Goal: Task Accomplishment & Management: Use online tool/utility

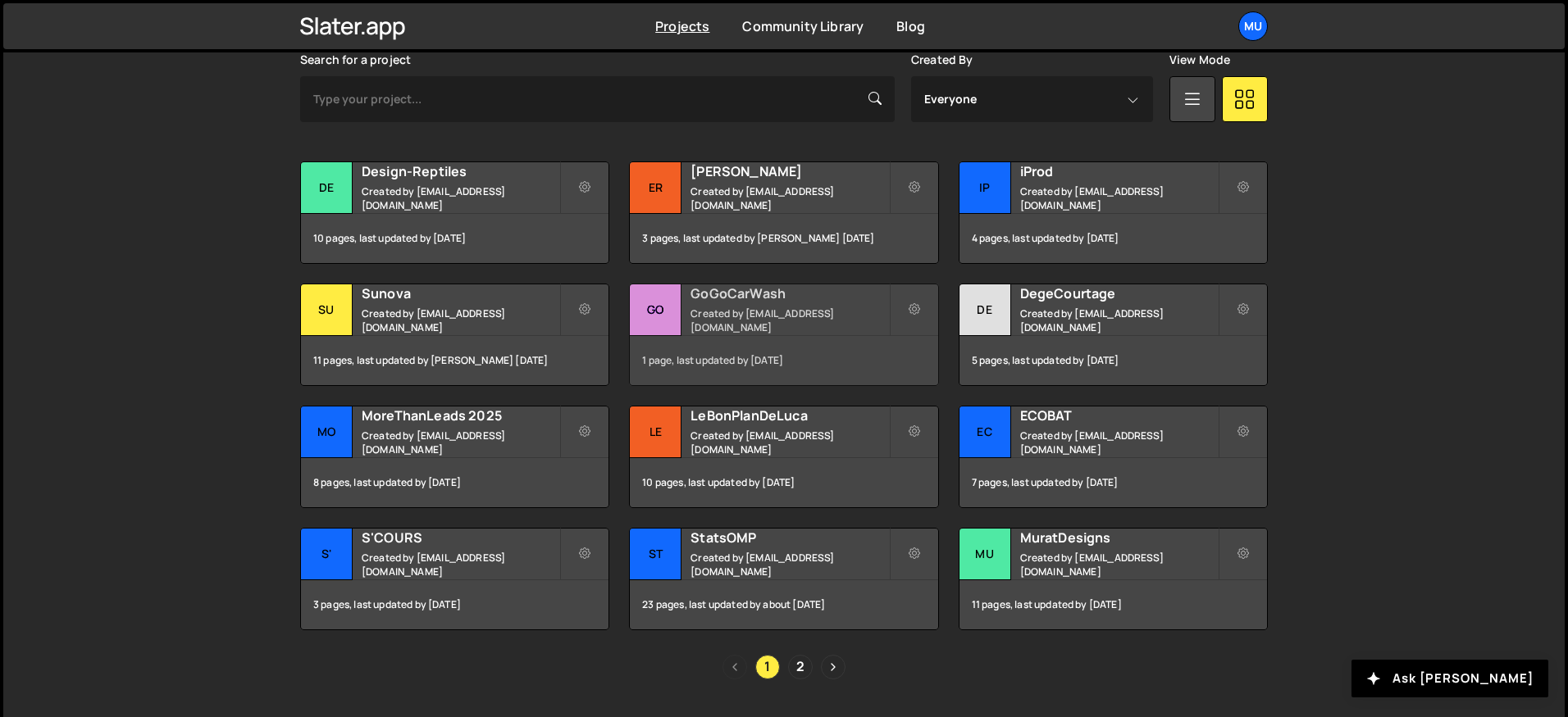
scroll to position [509, 0]
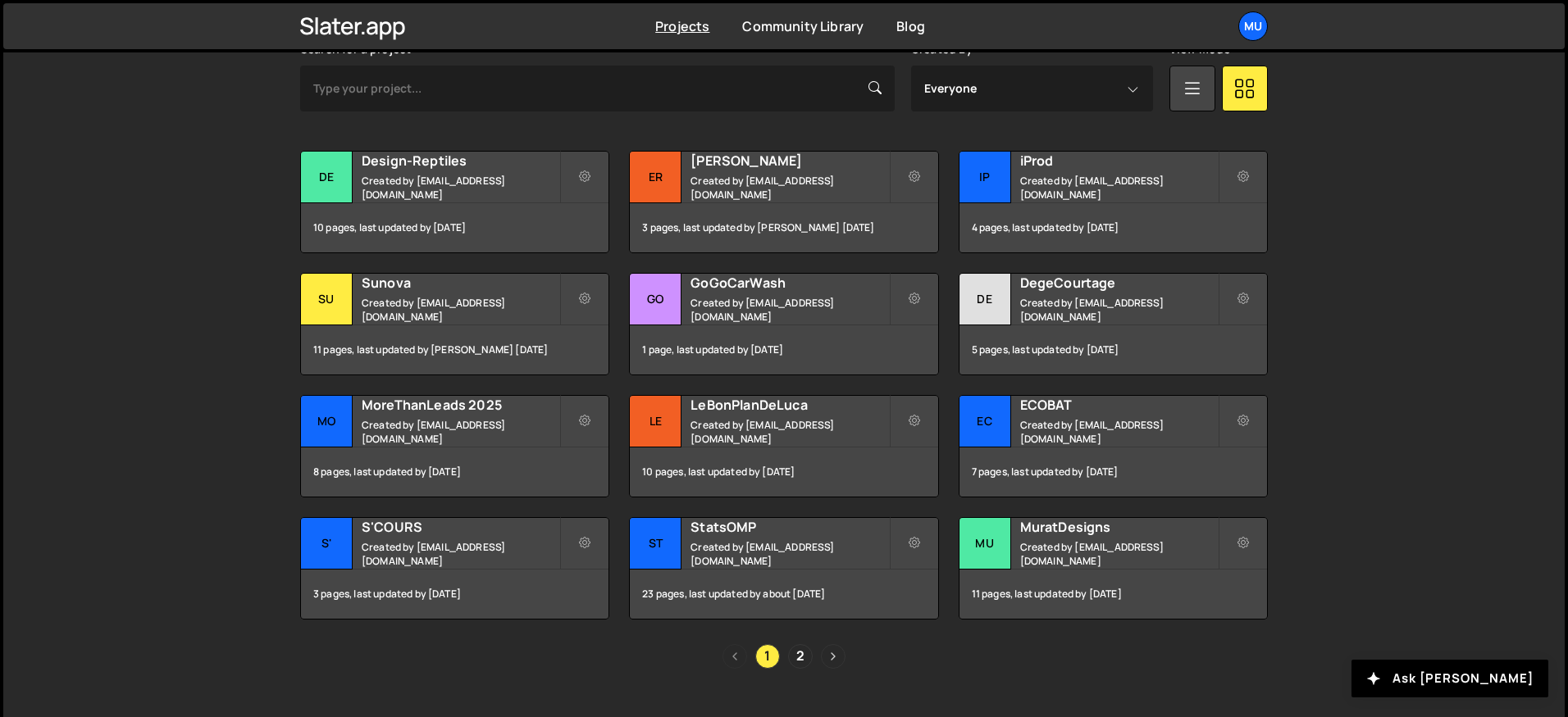
click at [827, 651] on link "Next page" at bounding box center [833, 657] width 25 height 25
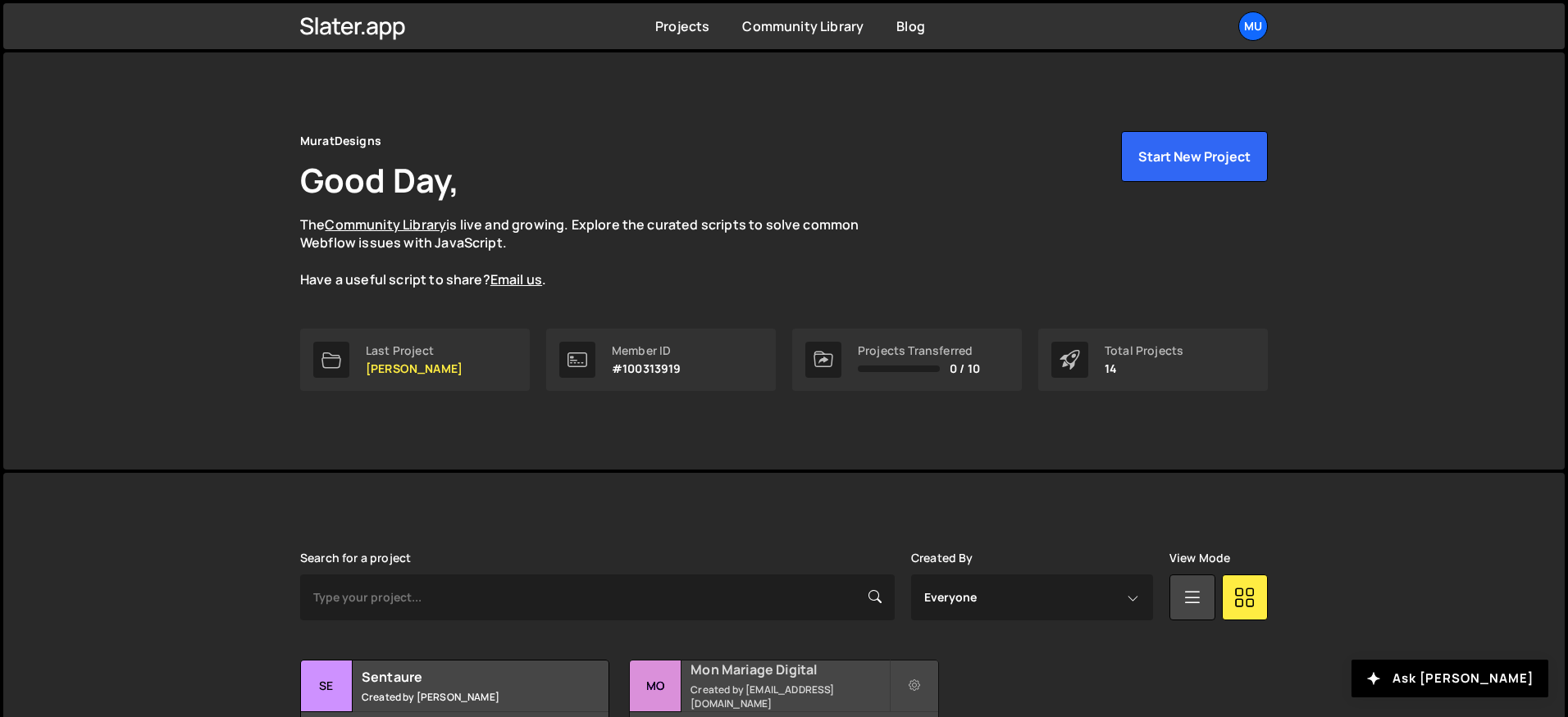
scroll to position [176, 0]
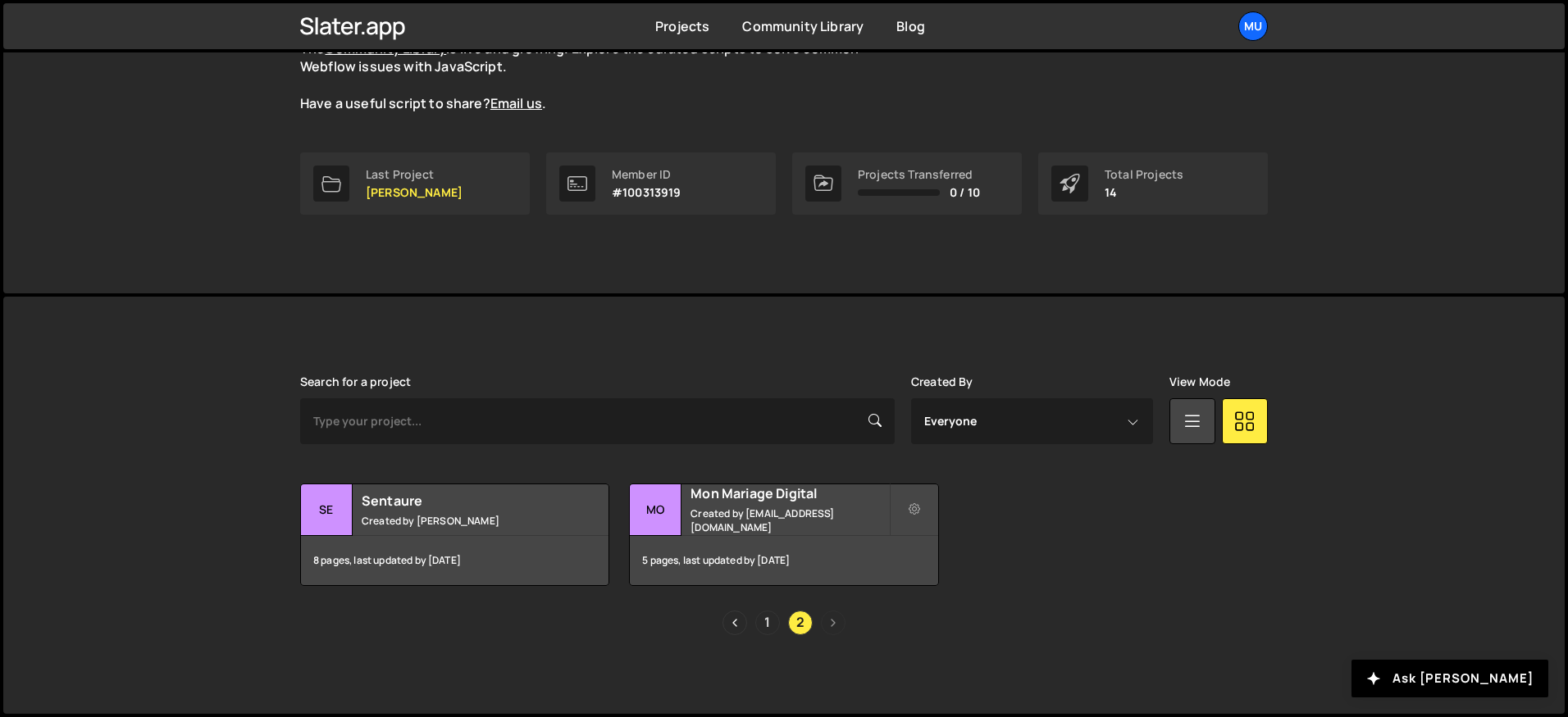
click at [775, 620] on link "1" at bounding box center [767, 623] width 25 height 25
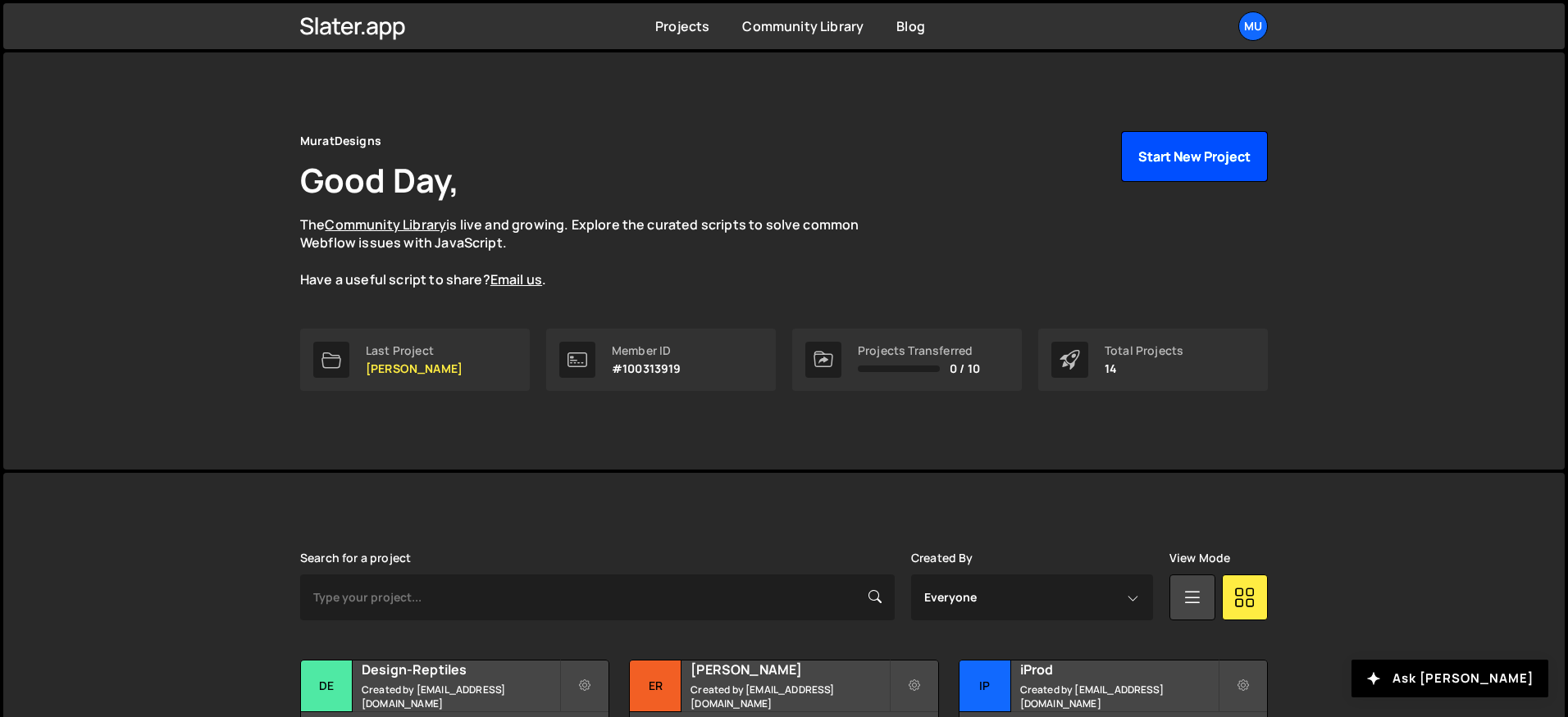
click at [1172, 163] on button "Start New Project" at bounding box center [1194, 156] width 147 height 51
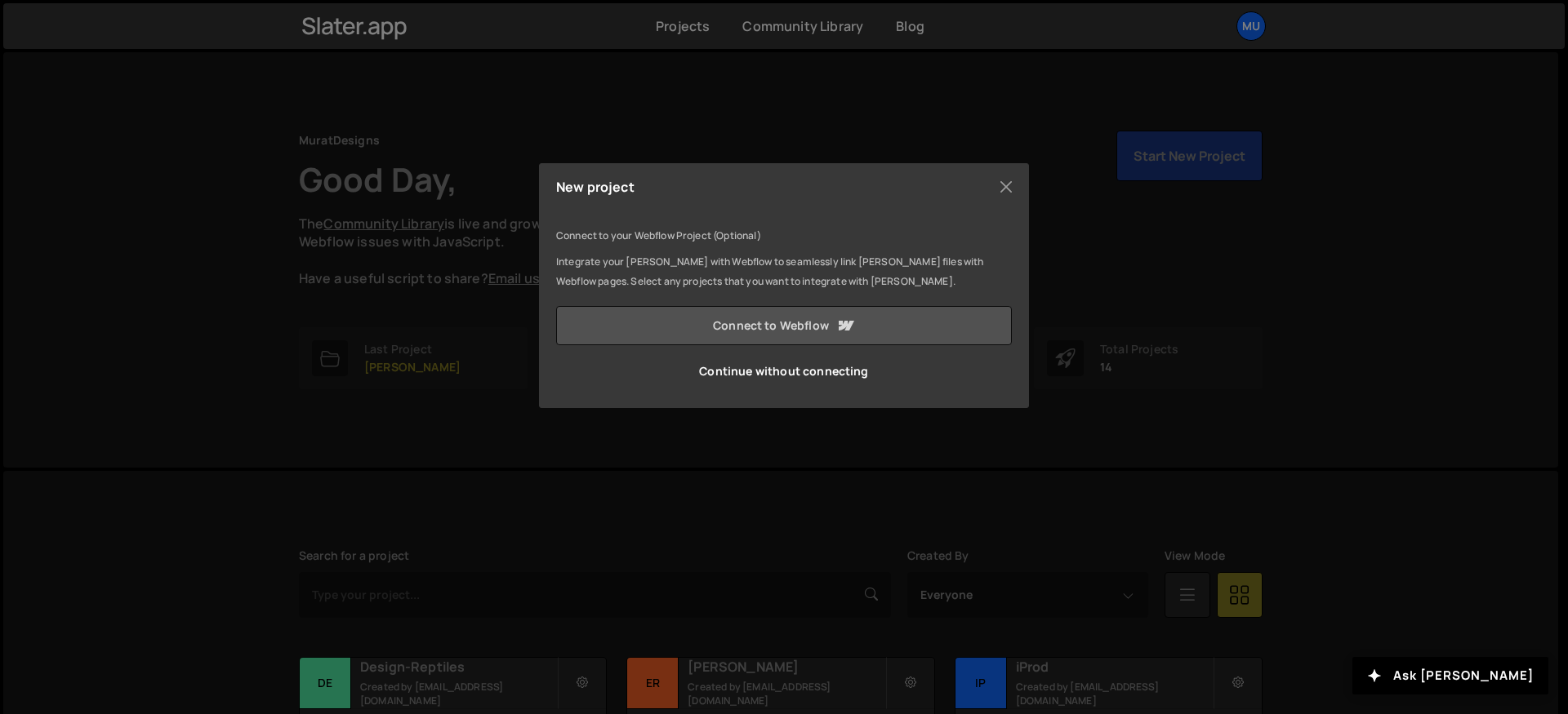
click at [777, 329] on link "Connect to Webflow" at bounding box center [784, 326] width 456 height 40
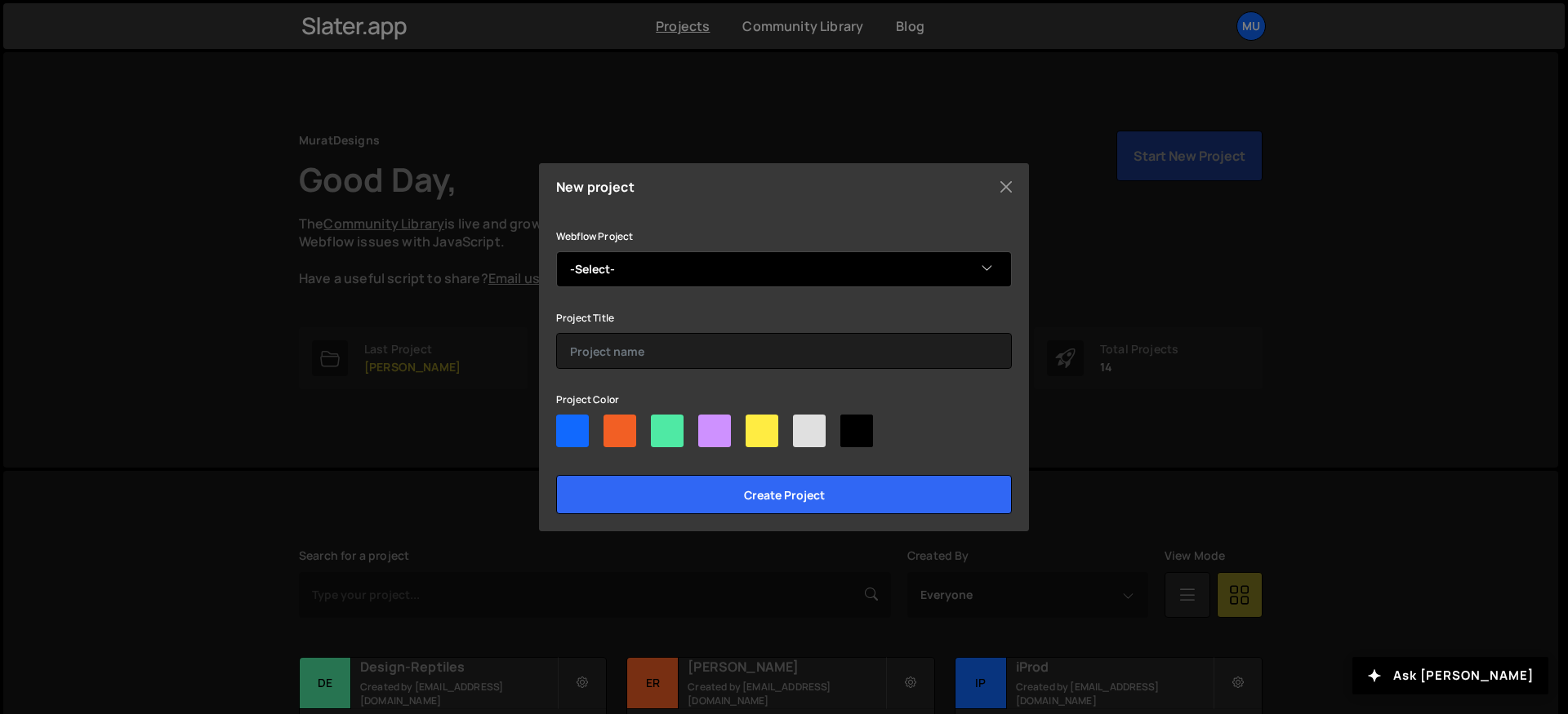
click at [693, 278] on select "-Select- Aquit'armes" at bounding box center [784, 270] width 456 height 36
select select "688cb4eeb4e446e91283957d"
click at [556, 252] on select "-Select- Aquit'armes" at bounding box center [784, 270] width 456 height 36
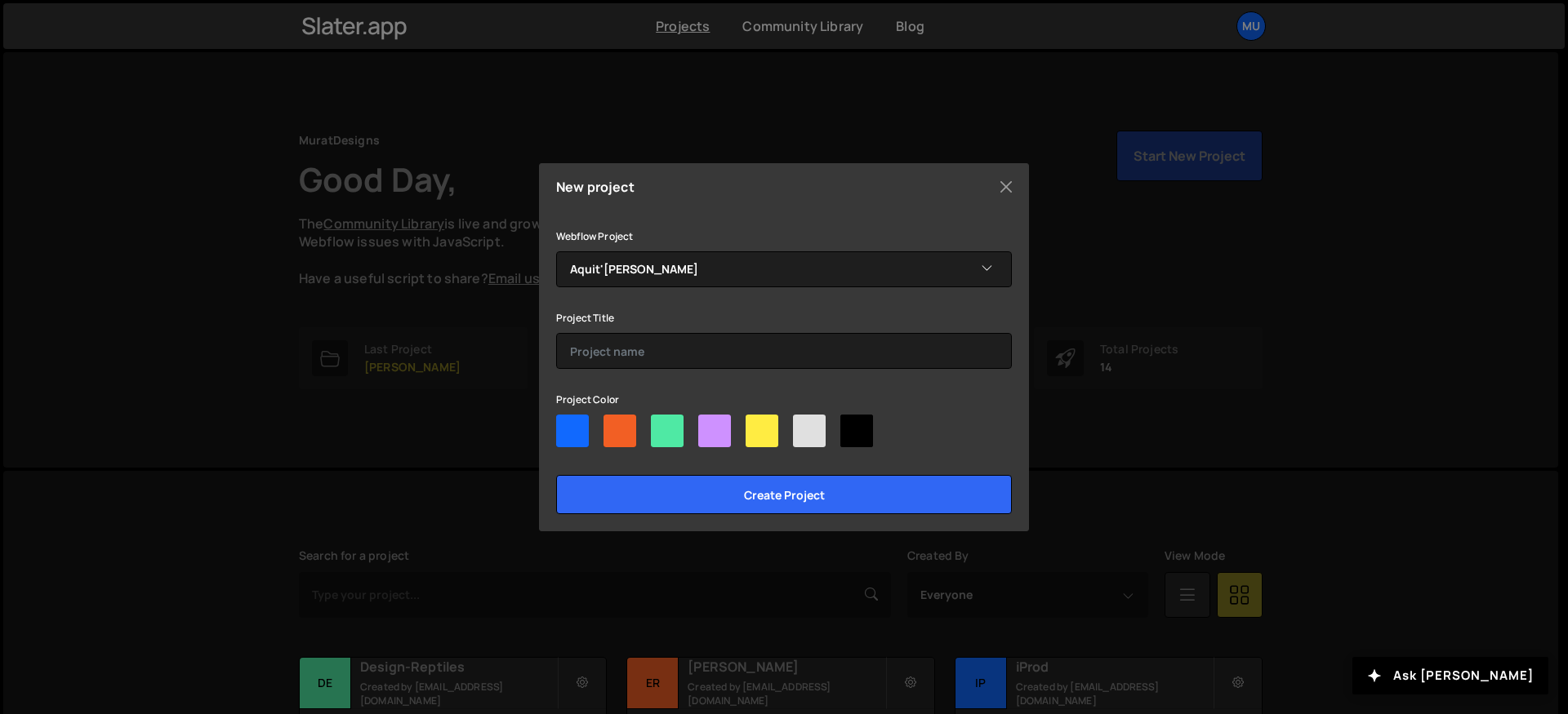
click at [612, 427] on div at bounding box center [620, 431] width 33 height 33
click at [612, 425] on input"] "radio" at bounding box center [609, 420] width 10 height 10
radio input"] "true"
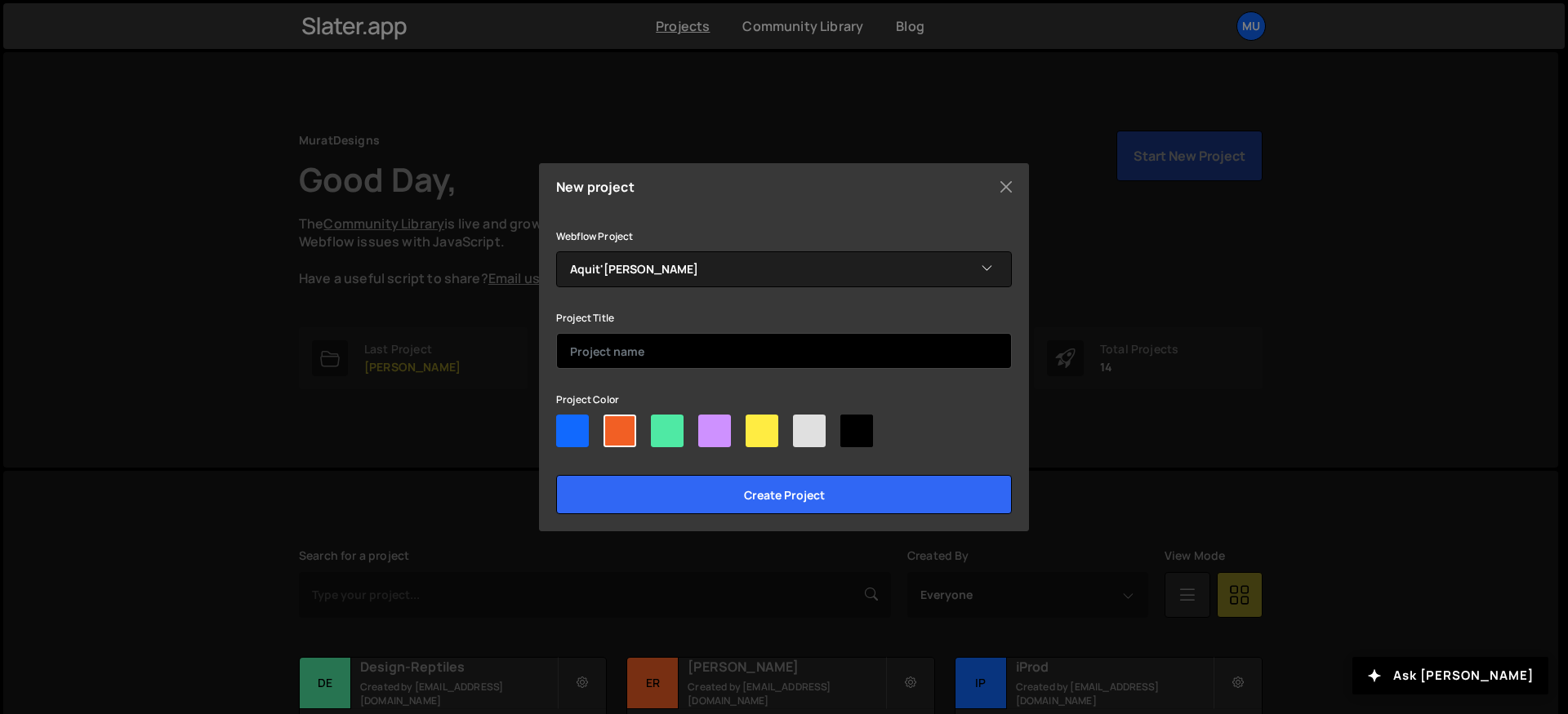
click at [629, 336] on input "text" at bounding box center [784, 351] width 456 height 36
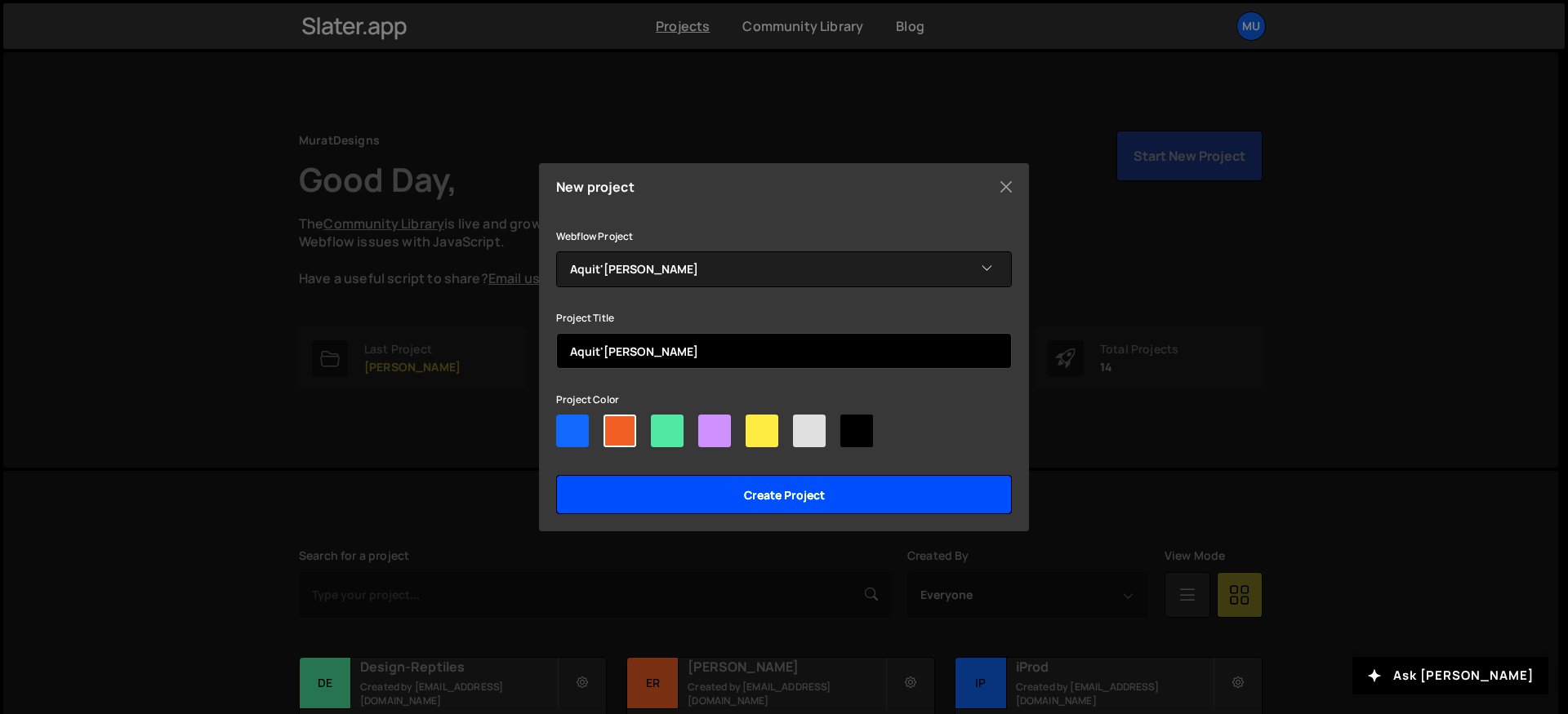
type input "Aquit'Armes"
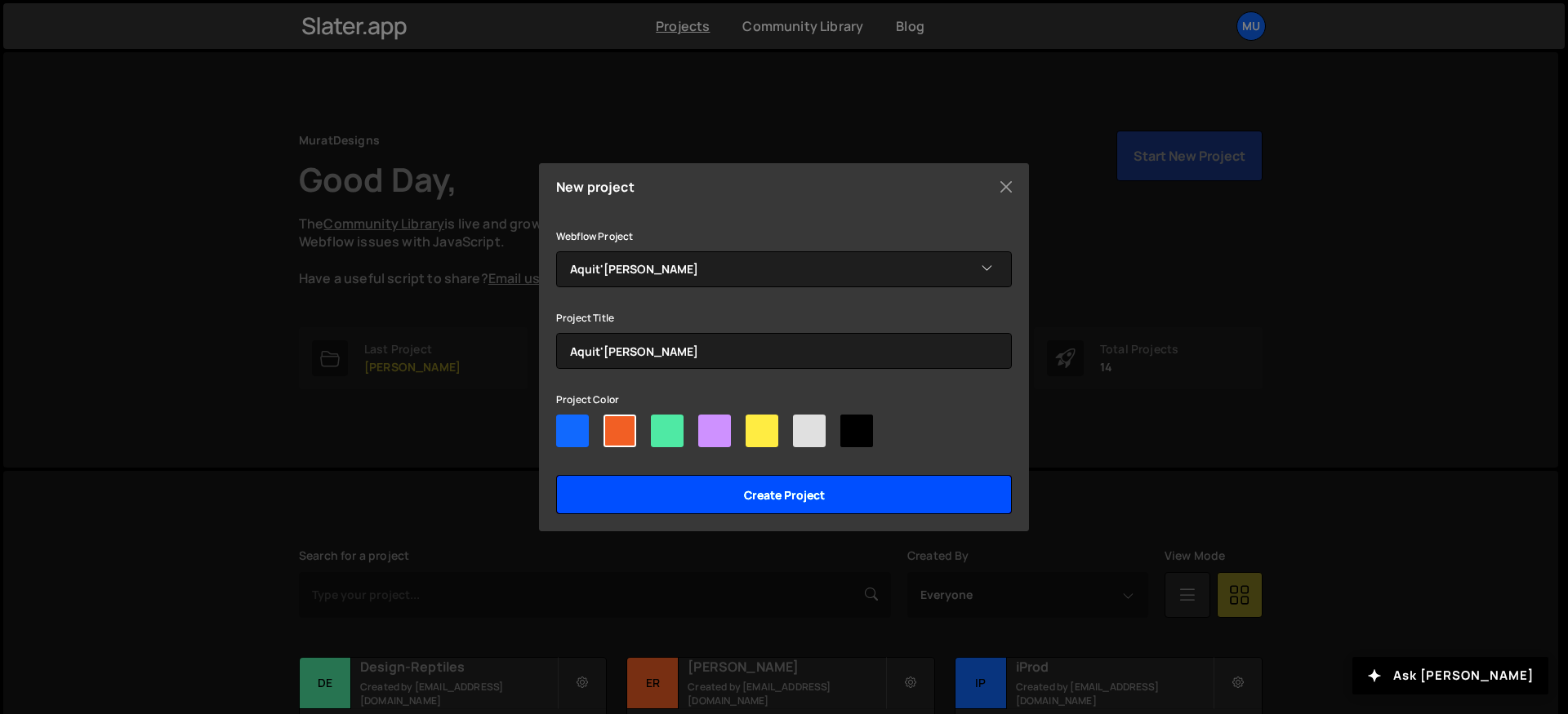
click at [655, 497] on input "Create project" at bounding box center [784, 495] width 456 height 40
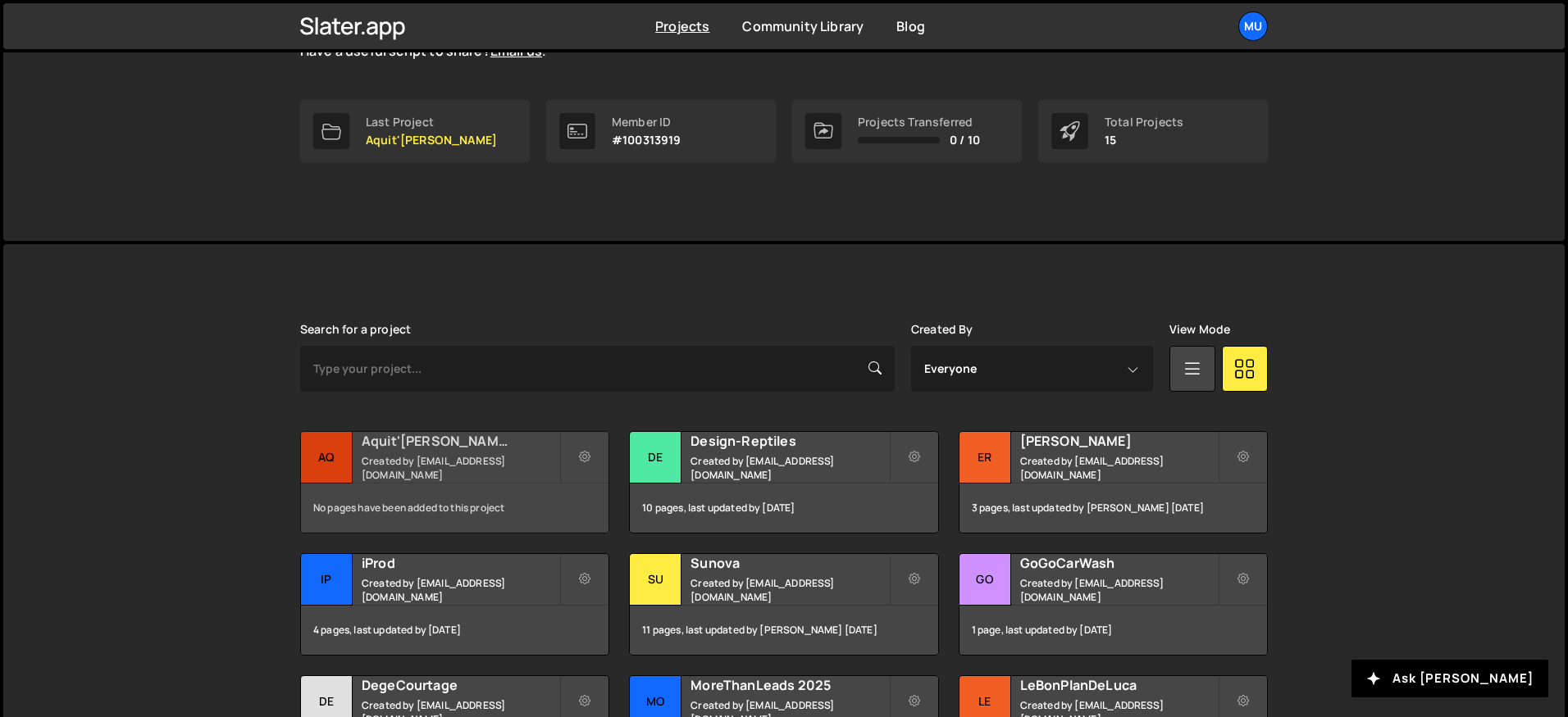
scroll to position [343, 0]
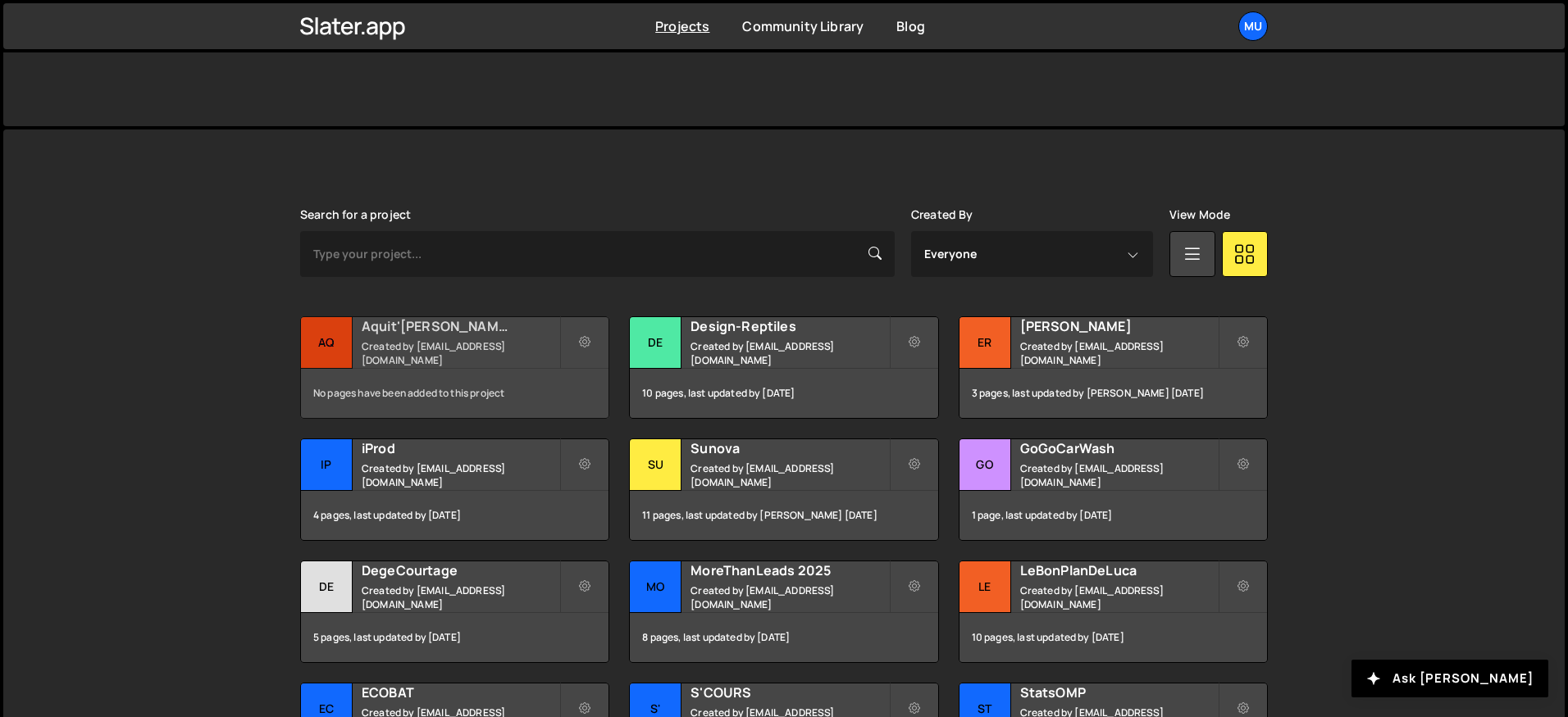
click at [491, 324] on h2 "Aquit'[PERSON_NAME]" at bounding box center [460, 326] width 198 height 18
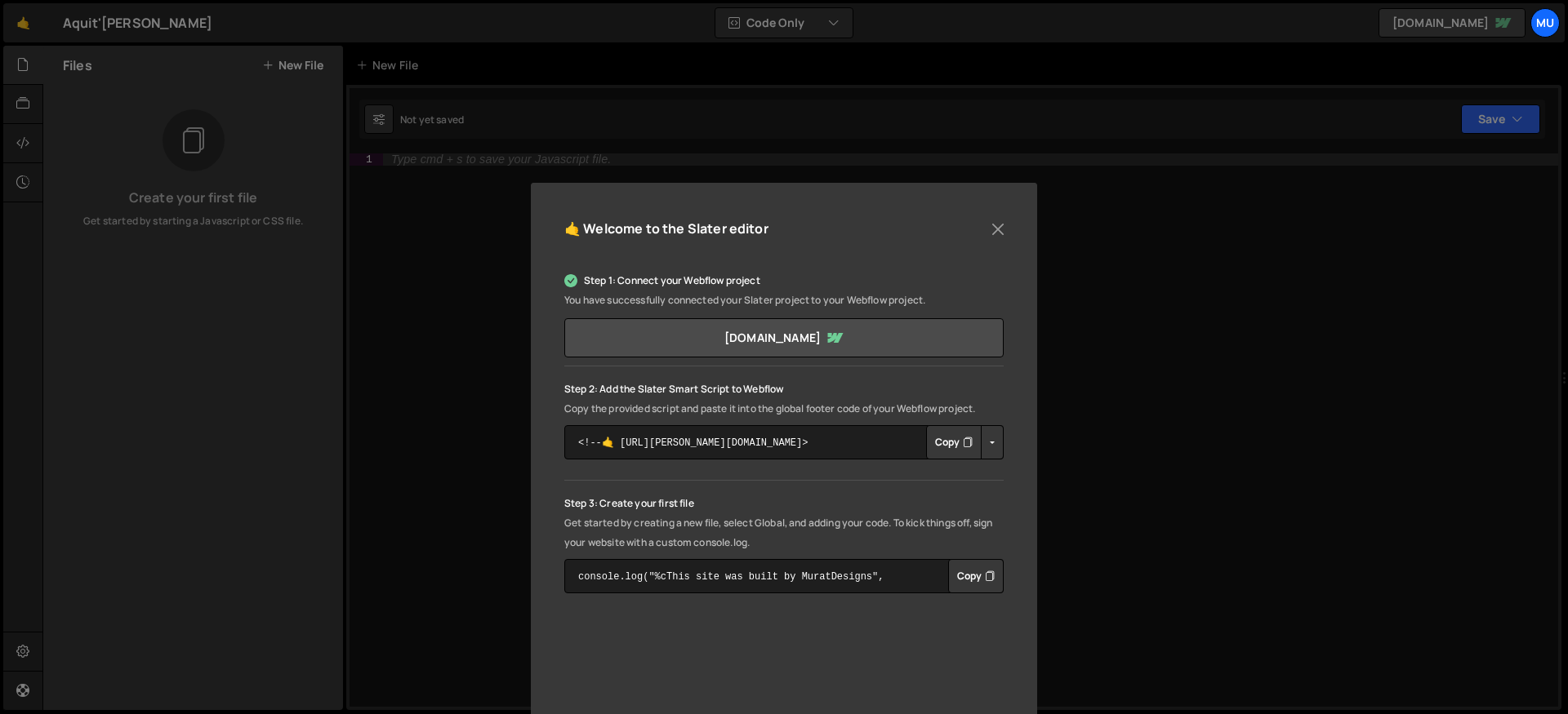
click at [968, 451] on button "Copy" at bounding box center [953, 442] width 56 height 34
click at [995, 231] on button "Close" at bounding box center [998, 229] width 25 height 25
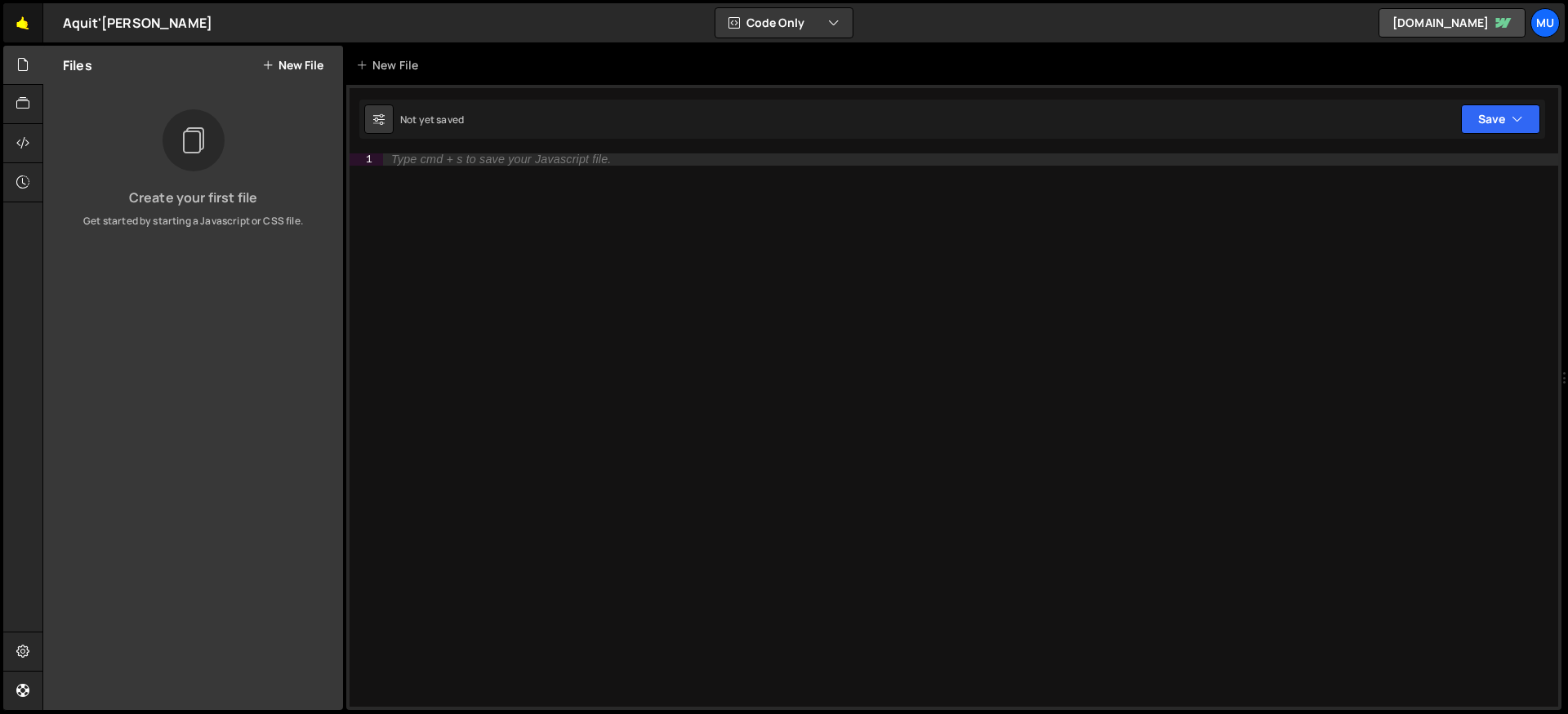
click at [30, 22] on link "🤙" at bounding box center [23, 23] width 40 height 40
click at [266, 58] on icon at bounding box center [267, 64] width 11 height 13
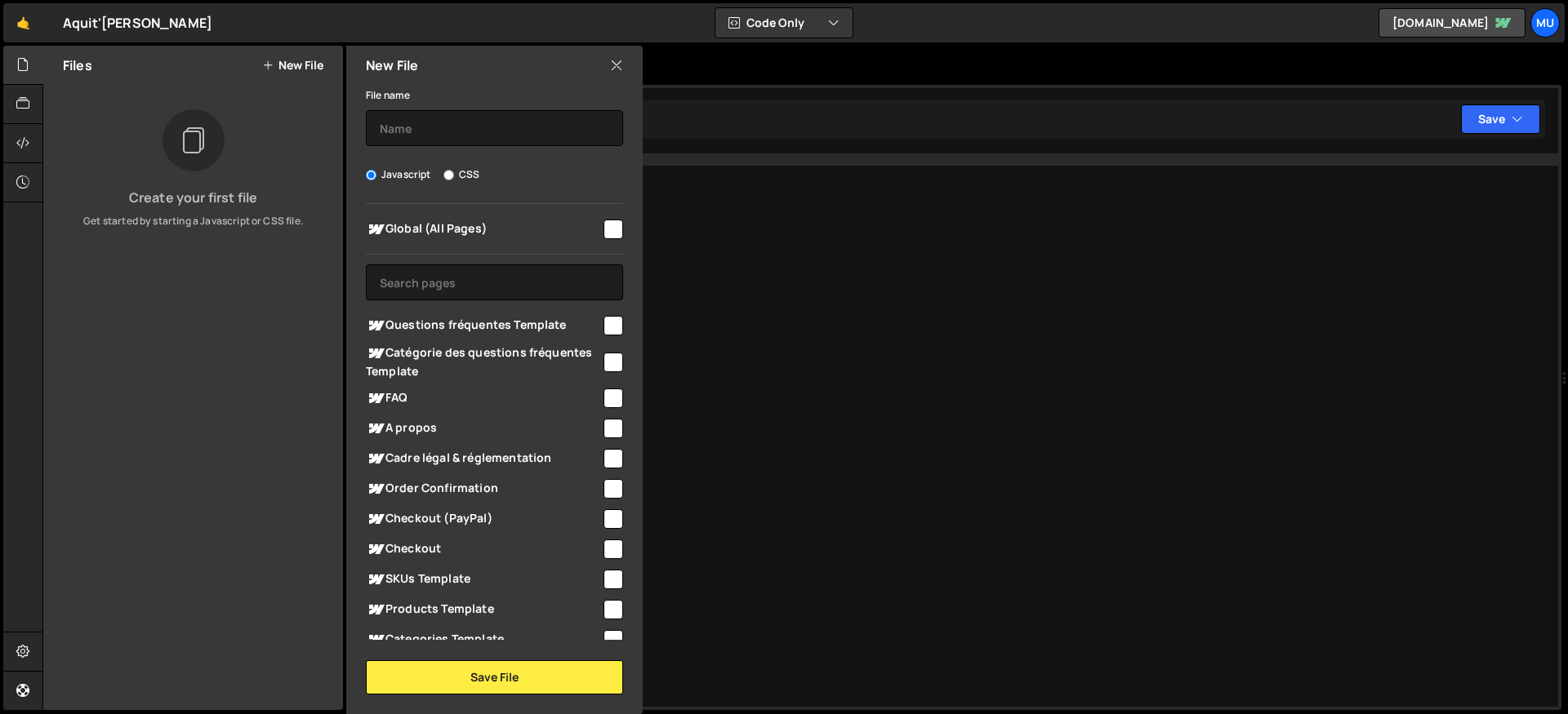
click at [417, 147] on div "File name Javascript CSS Global (All Pages) Save File" at bounding box center [494, 390] width 297 height 610
click at [422, 128] on input "text" at bounding box center [494, 128] width 257 height 36
type input "Smooth Scroll"
click at [528, 224] on span "Global (All Pages)" at bounding box center [484, 229] width 236 height 20
checkbox input "true"
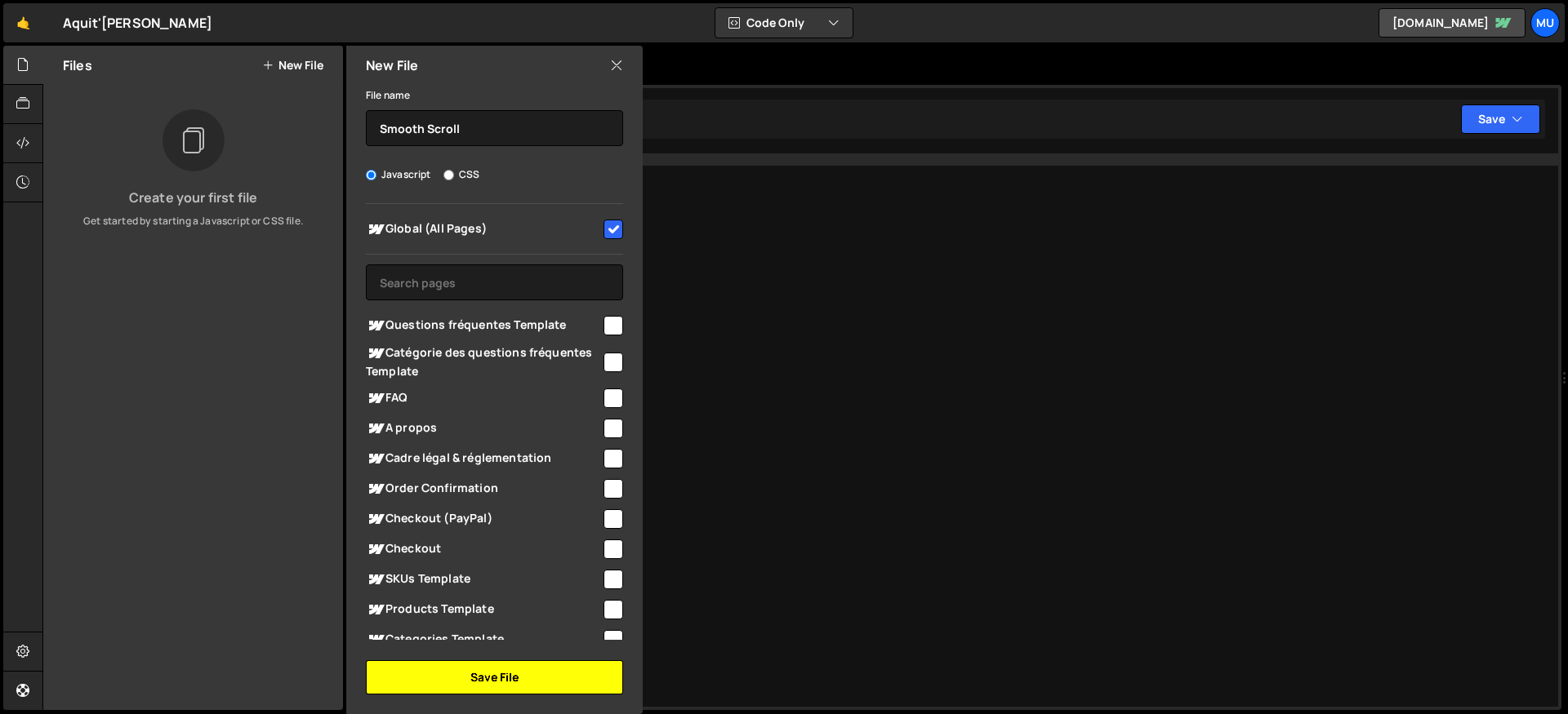
click at [528, 674] on button "Save File" at bounding box center [494, 678] width 257 height 34
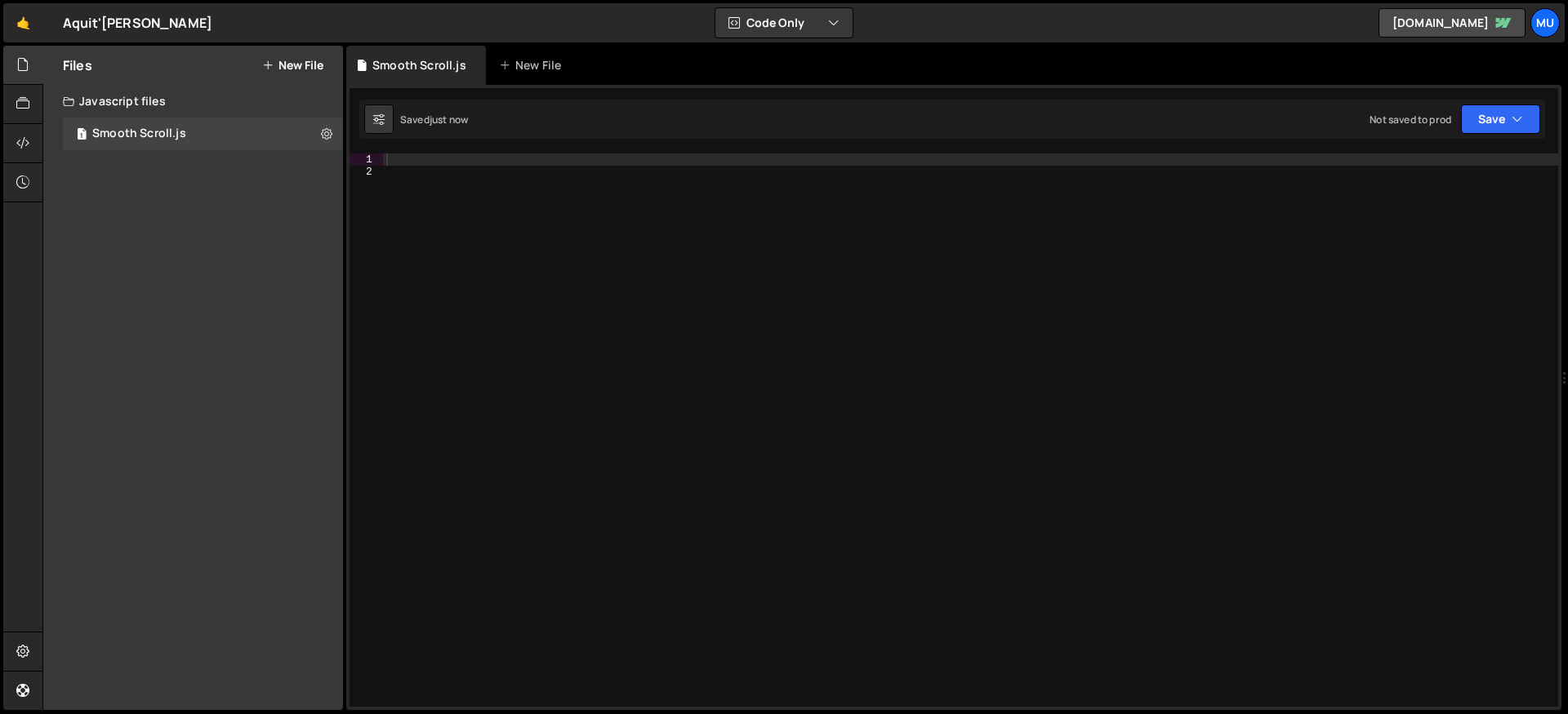
click at [290, 77] on div "Files New File" at bounding box center [193, 65] width 300 height 40
click at [292, 70] on button "New File" at bounding box center [292, 64] width 61 height 13
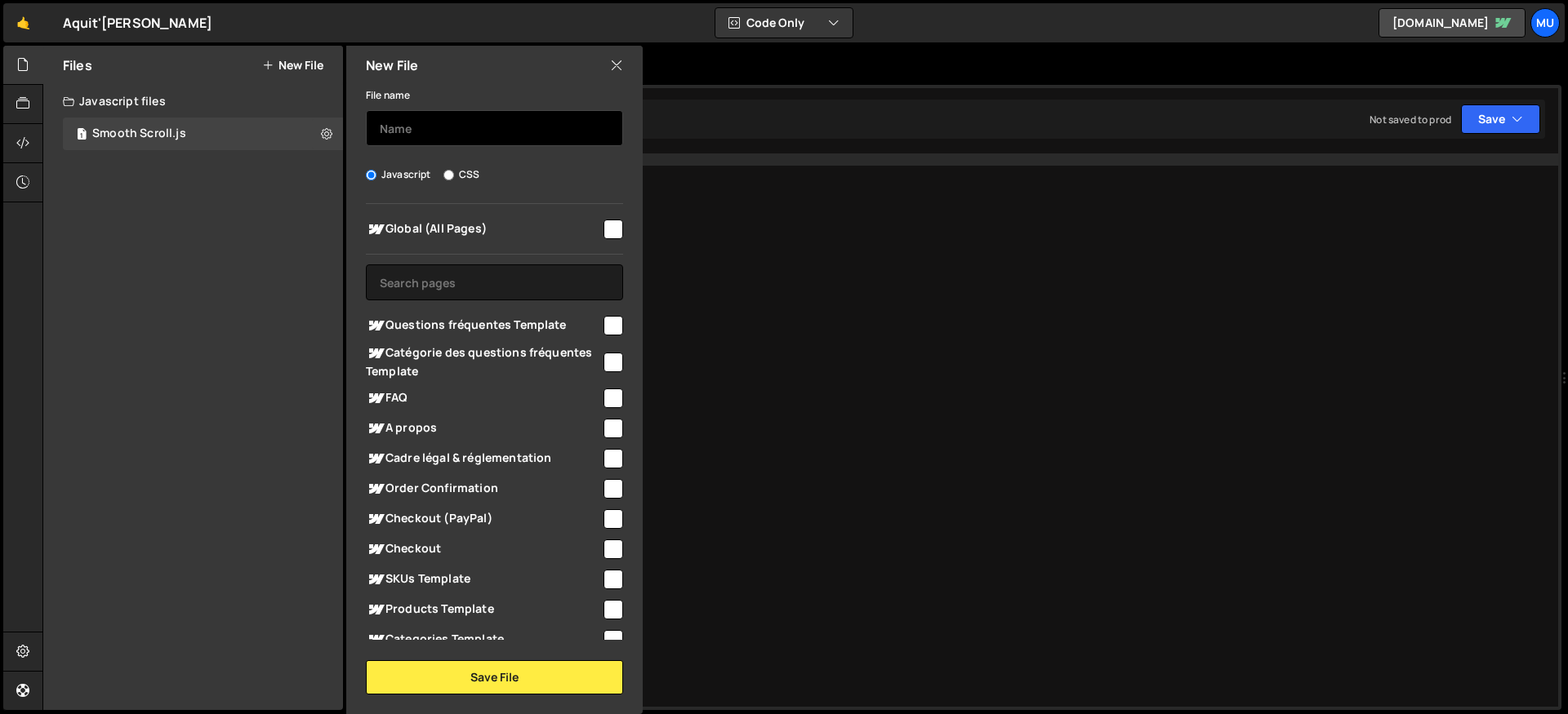
click at [375, 119] on input "text" at bounding box center [494, 128] width 257 height 36
type input "Splide"
click at [440, 225] on span "Global (All Pages)" at bounding box center [484, 229] width 236 height 20
checkbox input "true"
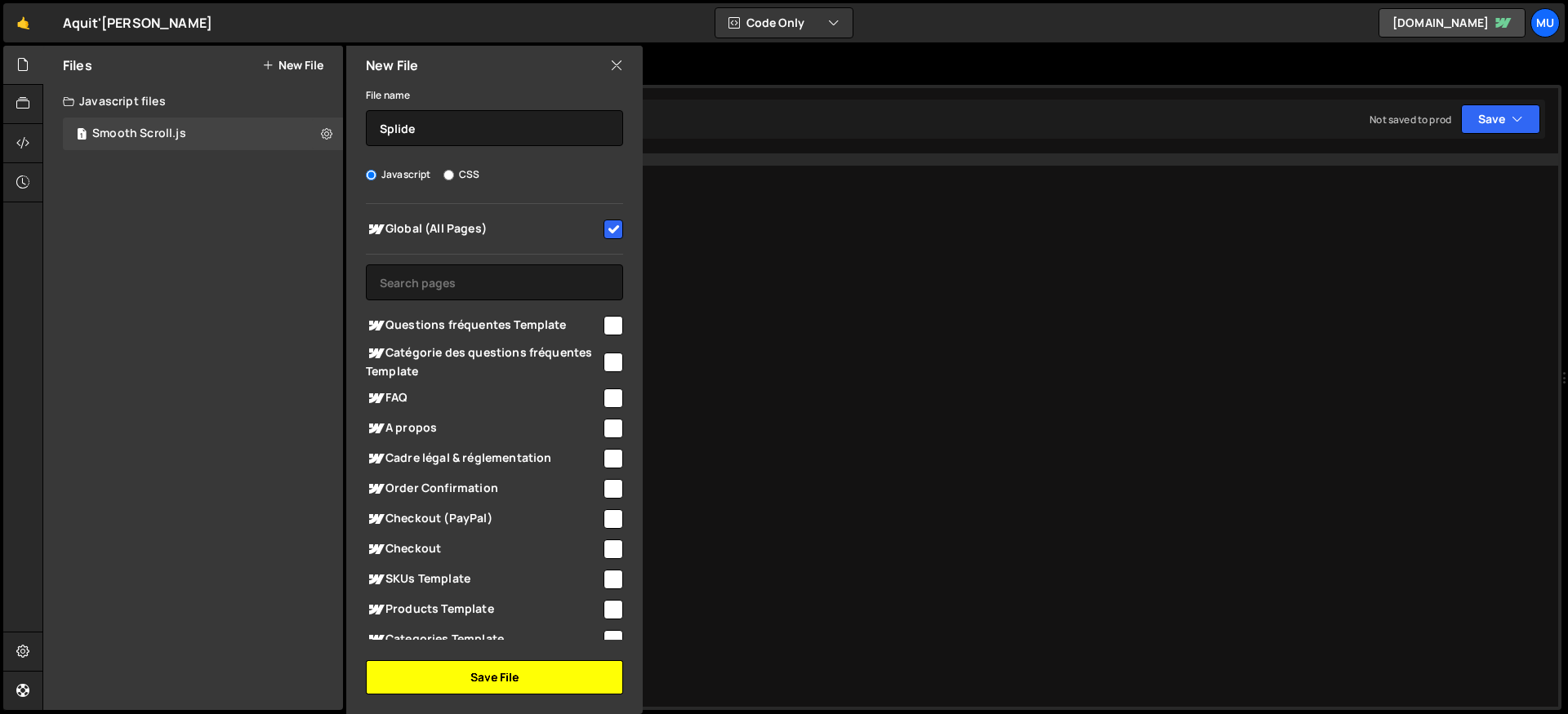
click at [524, 674] on button "Save File" at bounding box center [494, 678] width 257 height 34
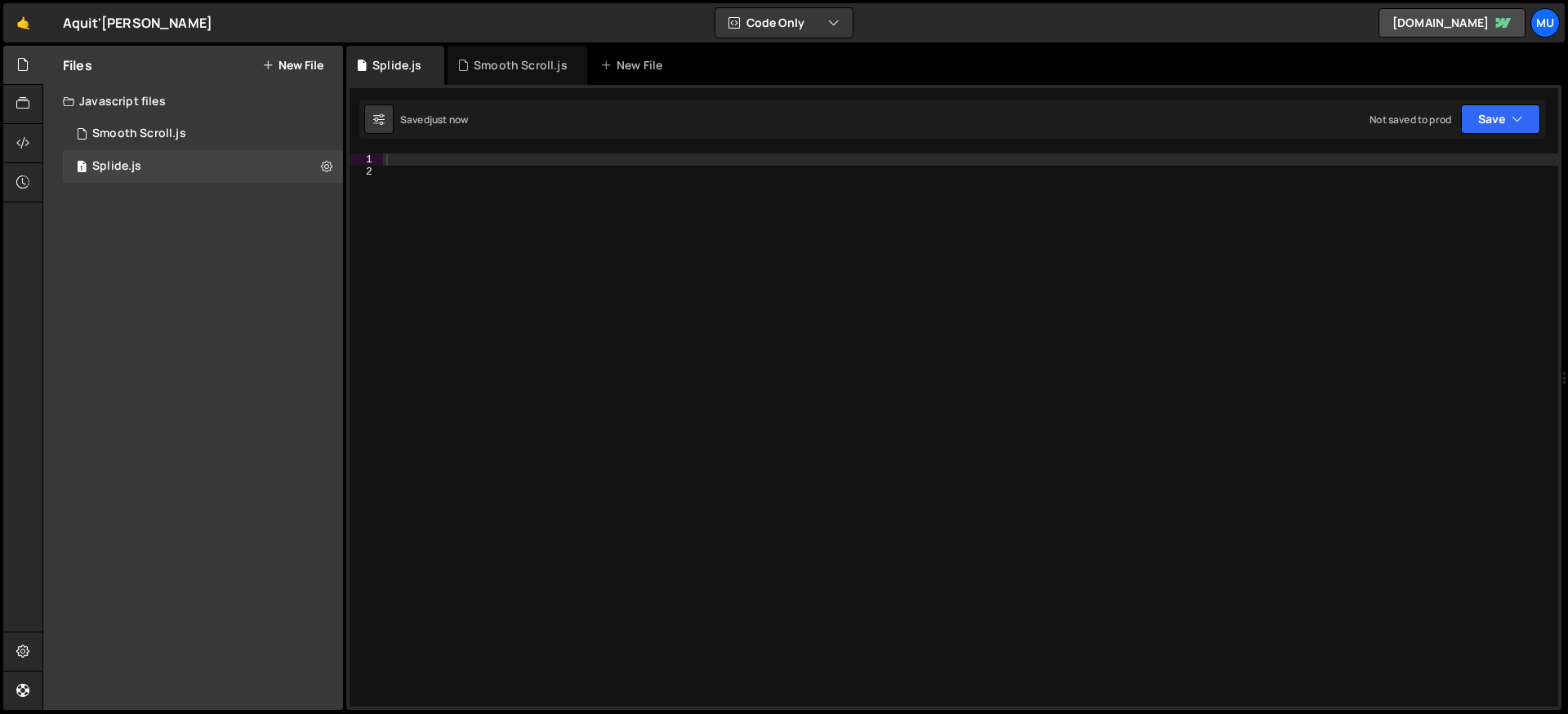
click at [441, 156] on div at bounding box center [971, 442] width 1175 height 578
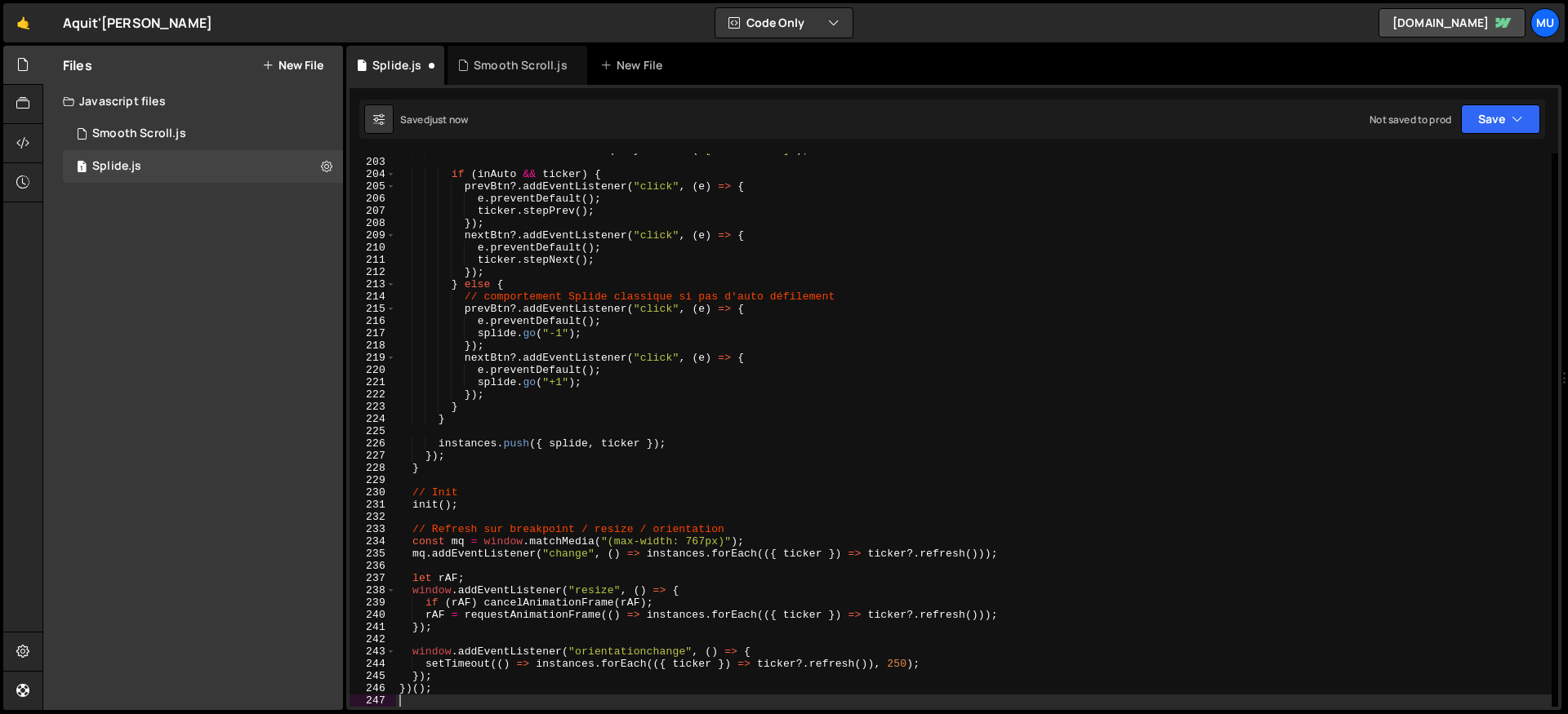
scroll to position [2471, 0]
click at [326, 158] on icon at bounding box center [326, 166] width 11 height 15
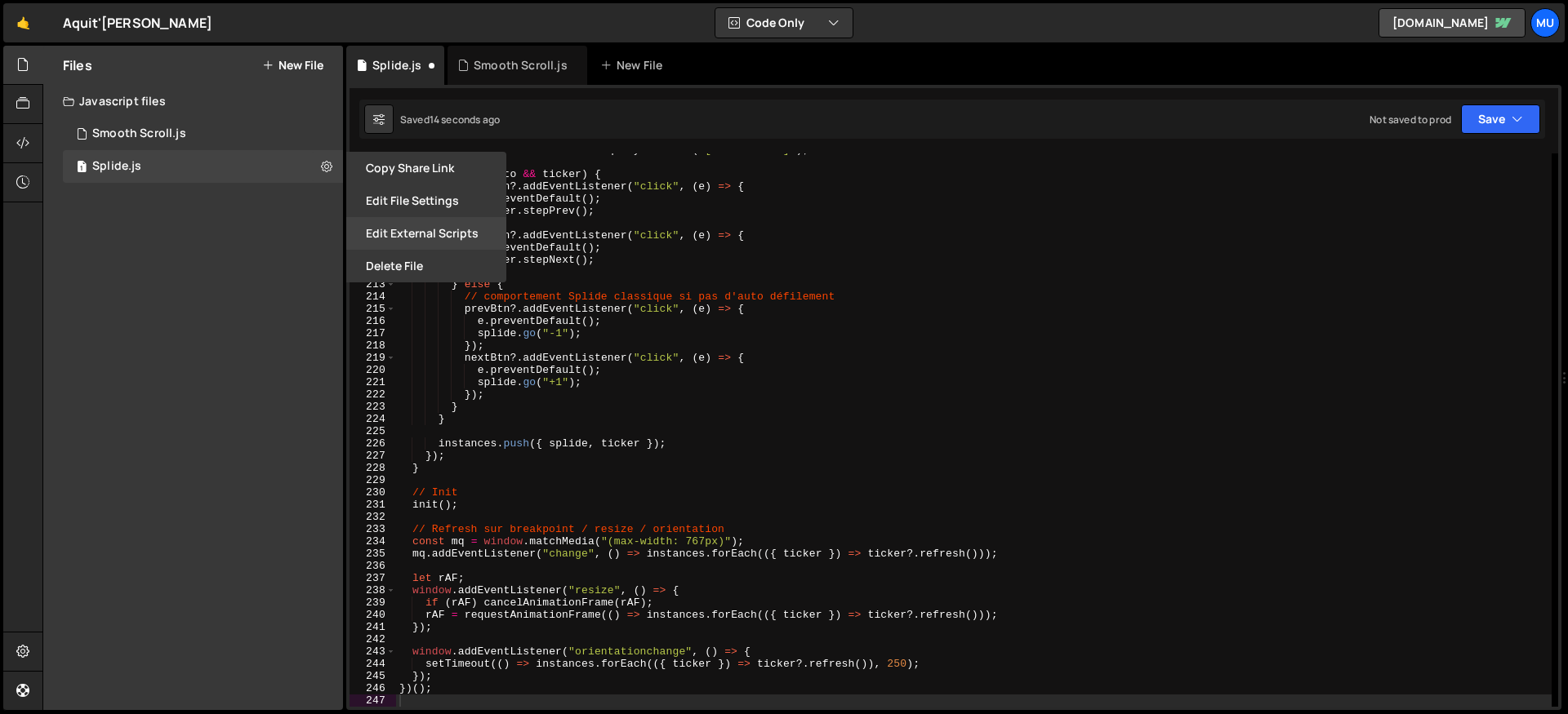
click at [415, 235] on button "Edit External Scripts" at bounding box center [426, 234] width 160 height 33
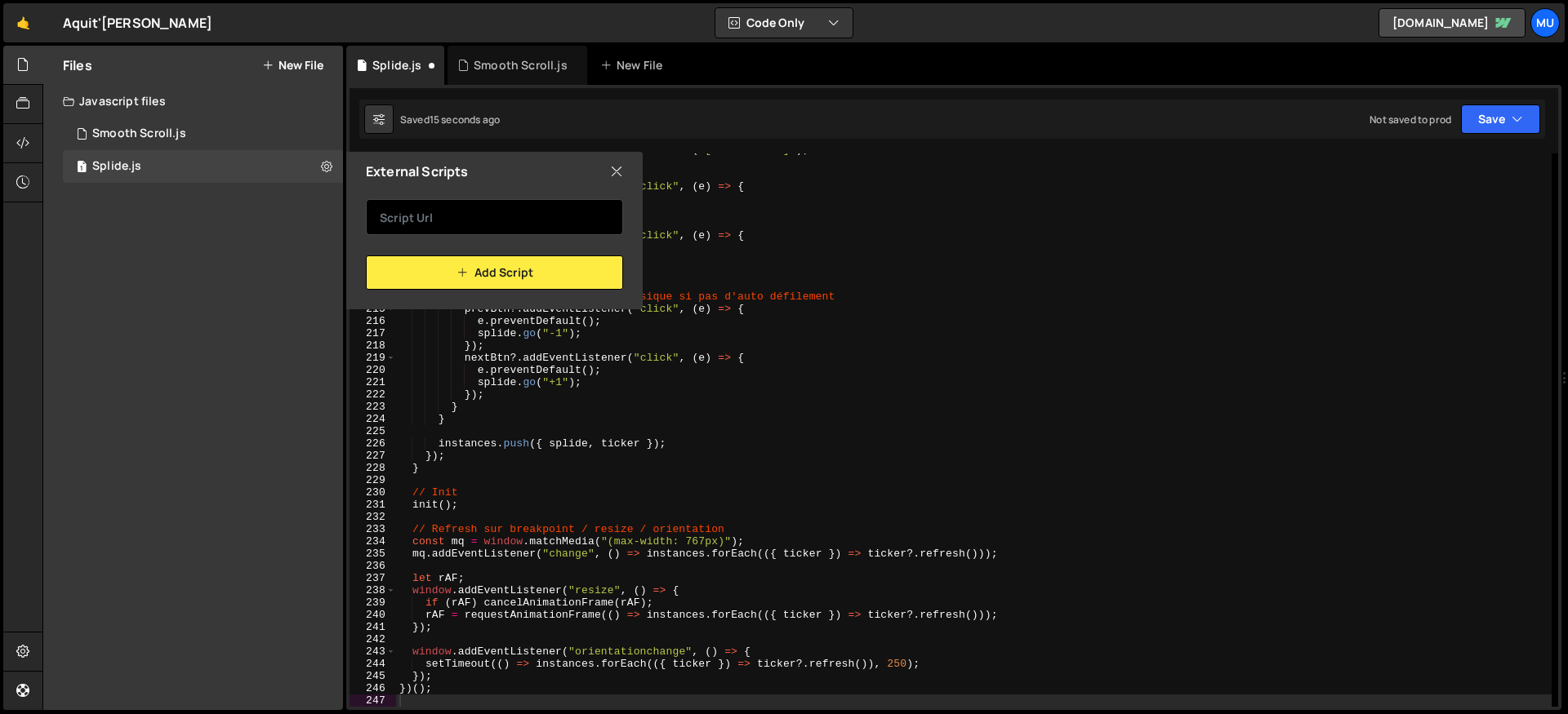
click at [417, 219] on input "text" at bounding box center [494, 217] width 257 height 36
paste input "[URL][DOMAIN_NAME]"
type input "[URL][DOMAIN_NAME]"
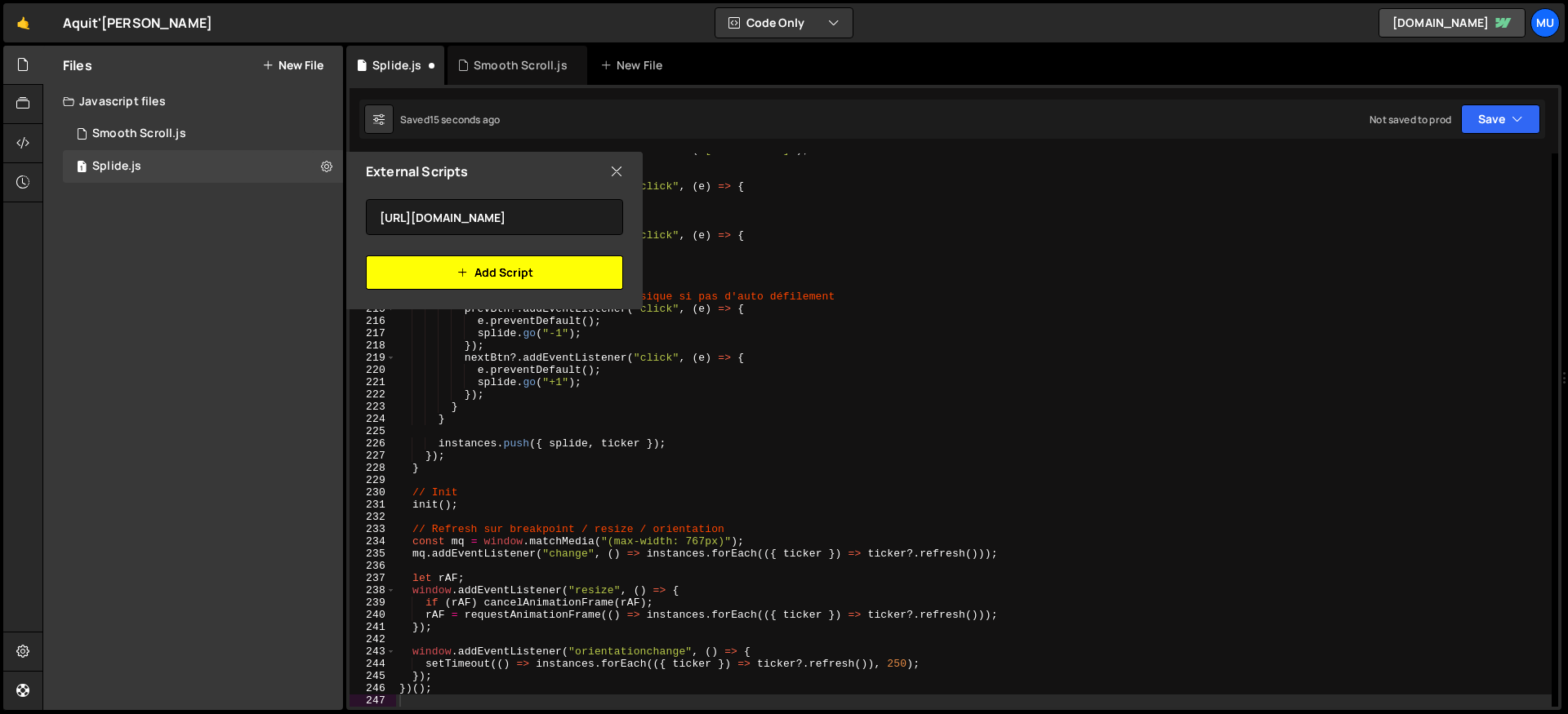
click at [428, 255] on button "Add Script" at bounding box center [494, 272] width 257 height 34
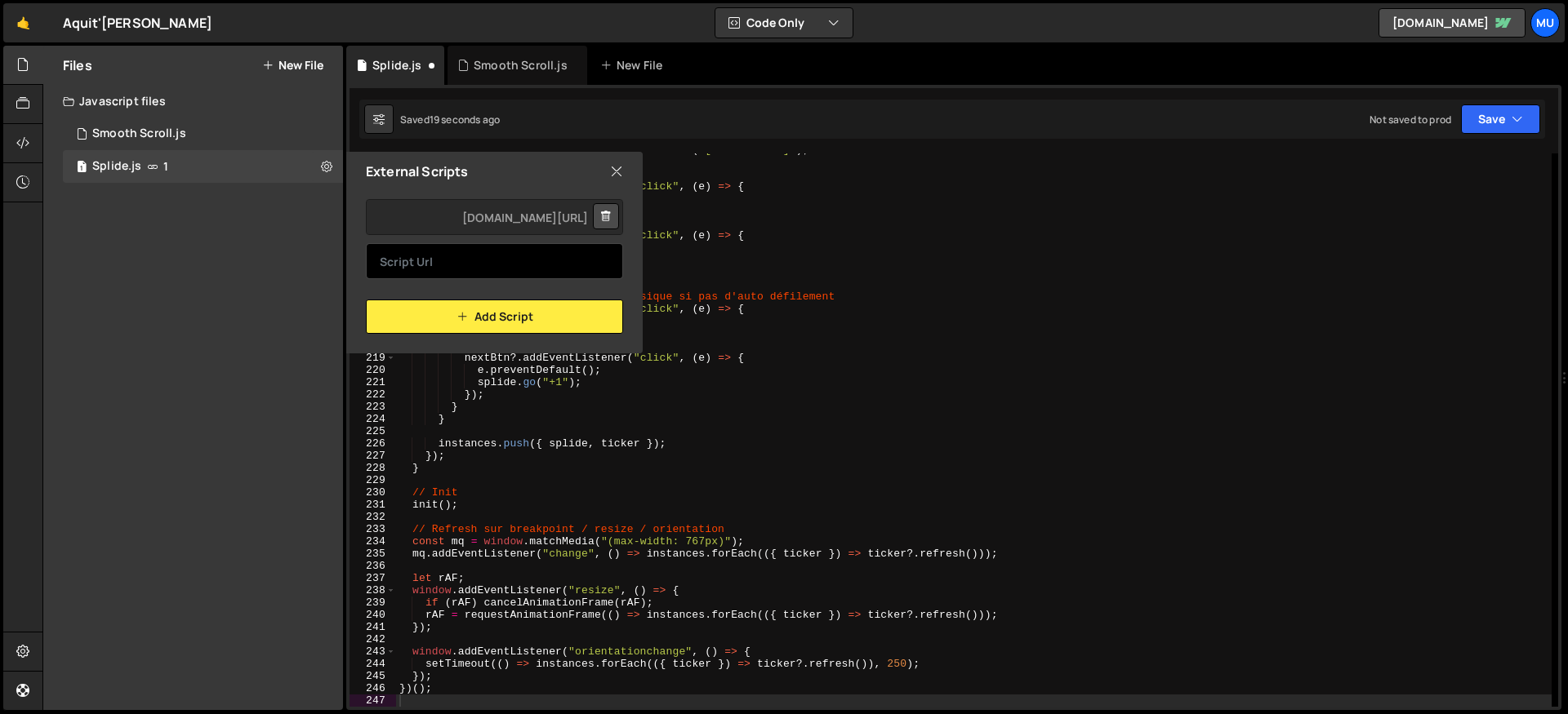
click at [539, 252] on input "text" at bounding box center [494, 261] width 257 height 36
paste input "[URL][DOMAIN_NAME]"
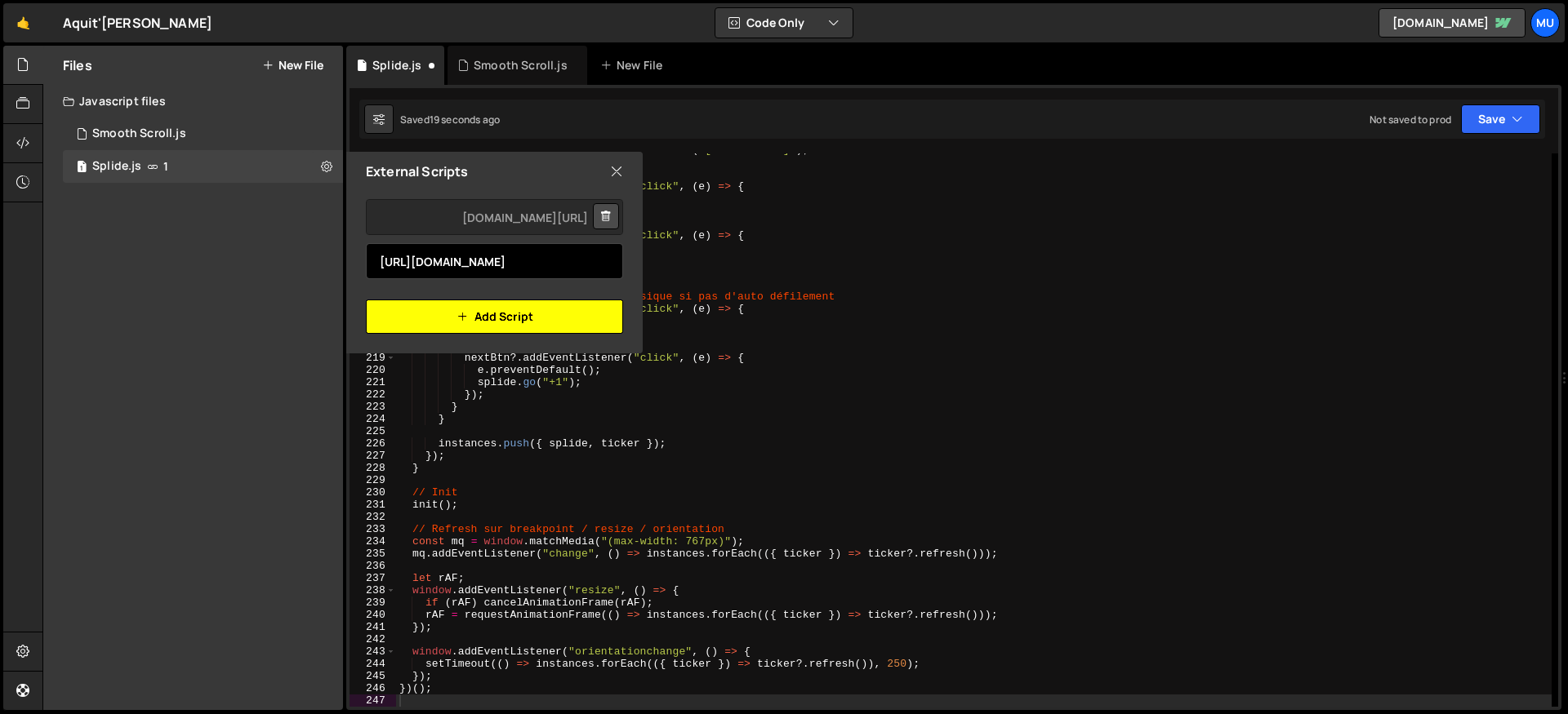
scroll to position [0, 432]
type input "[URL][DOMAIN_NAME]"
click at [427, 316] on button "Add Script" at bounding box center [494, 317] width 257 height 34
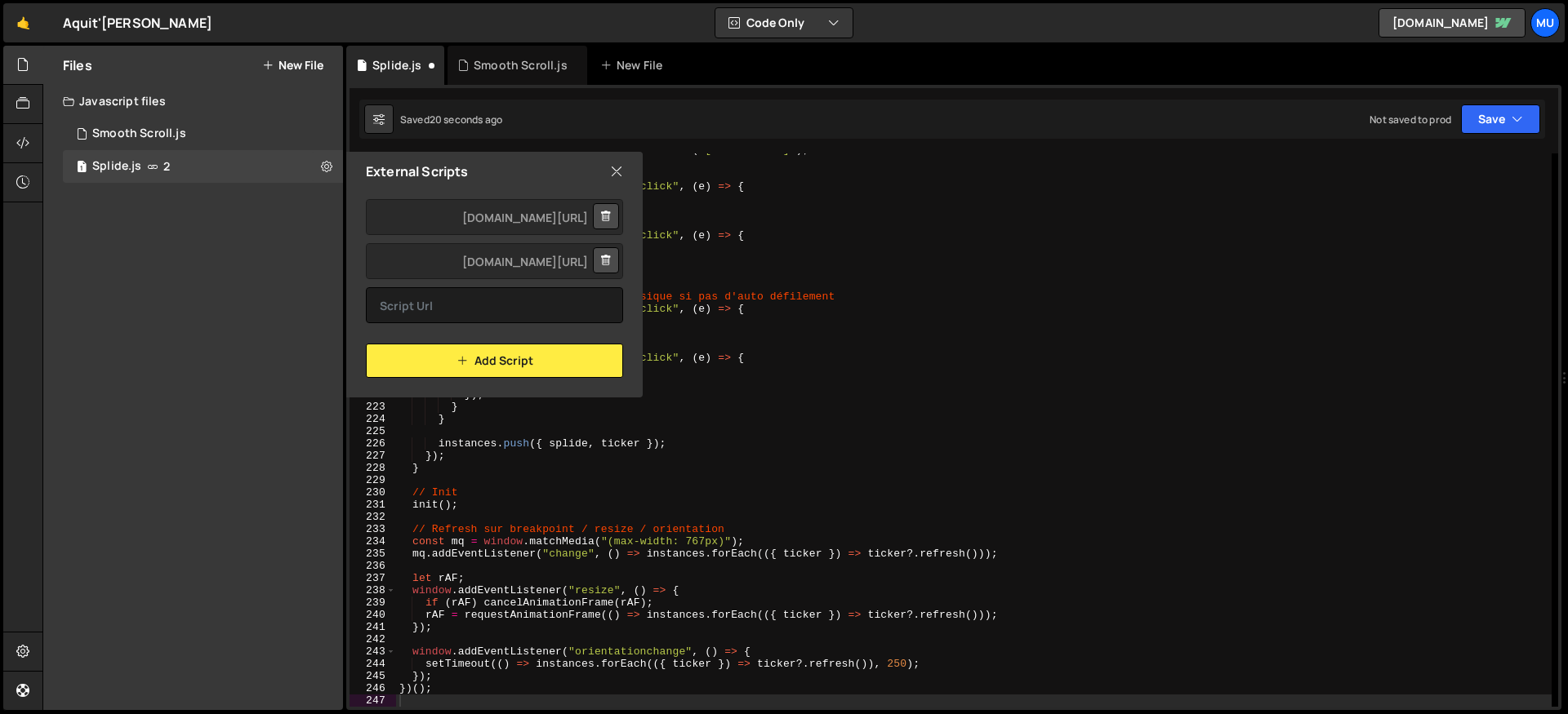
click at [612, 170] on icon at bounding box center [616, 171] width 13 height 18
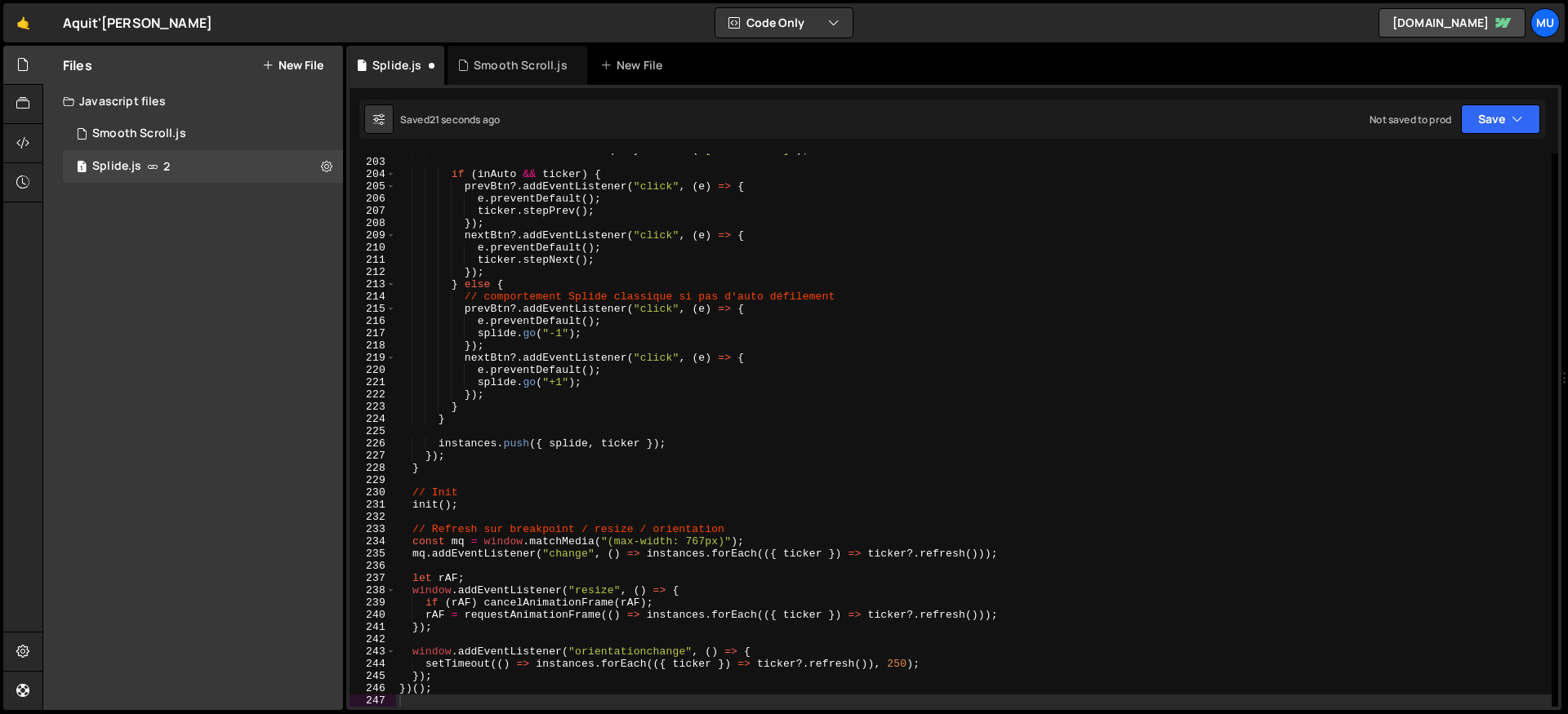
type textarea "nextBtn?.addEventListener("click", (e) => {"
click at [712, 239] on div "const nextBtn = section . querySelector ( '[id$="-next"]' ) ; if ( inAuto && ti…" at bounding box center [974, 432] width 1155 height 578
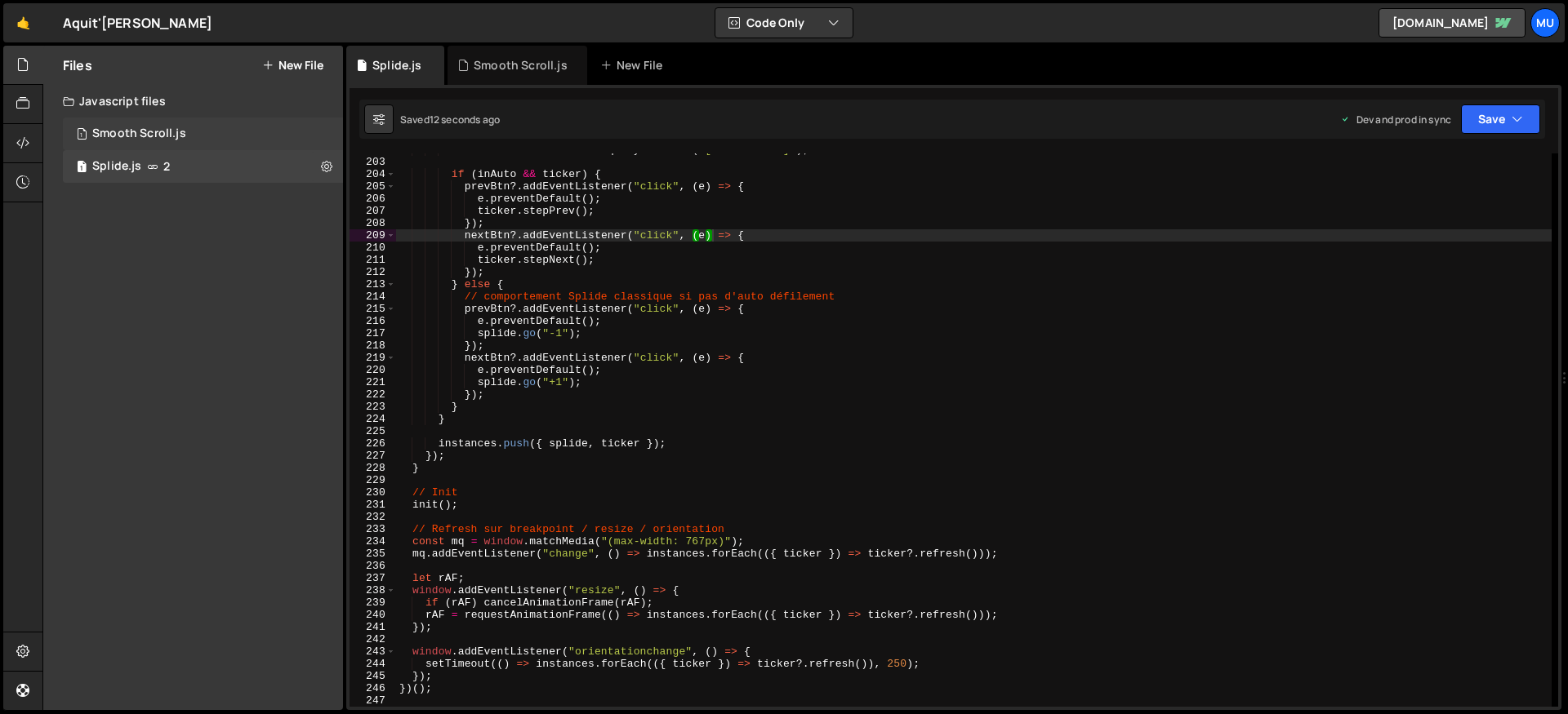
click at [150, 133] on div "Smooth Scroll.js" at bounding box center [138, 133] width 94 height 15
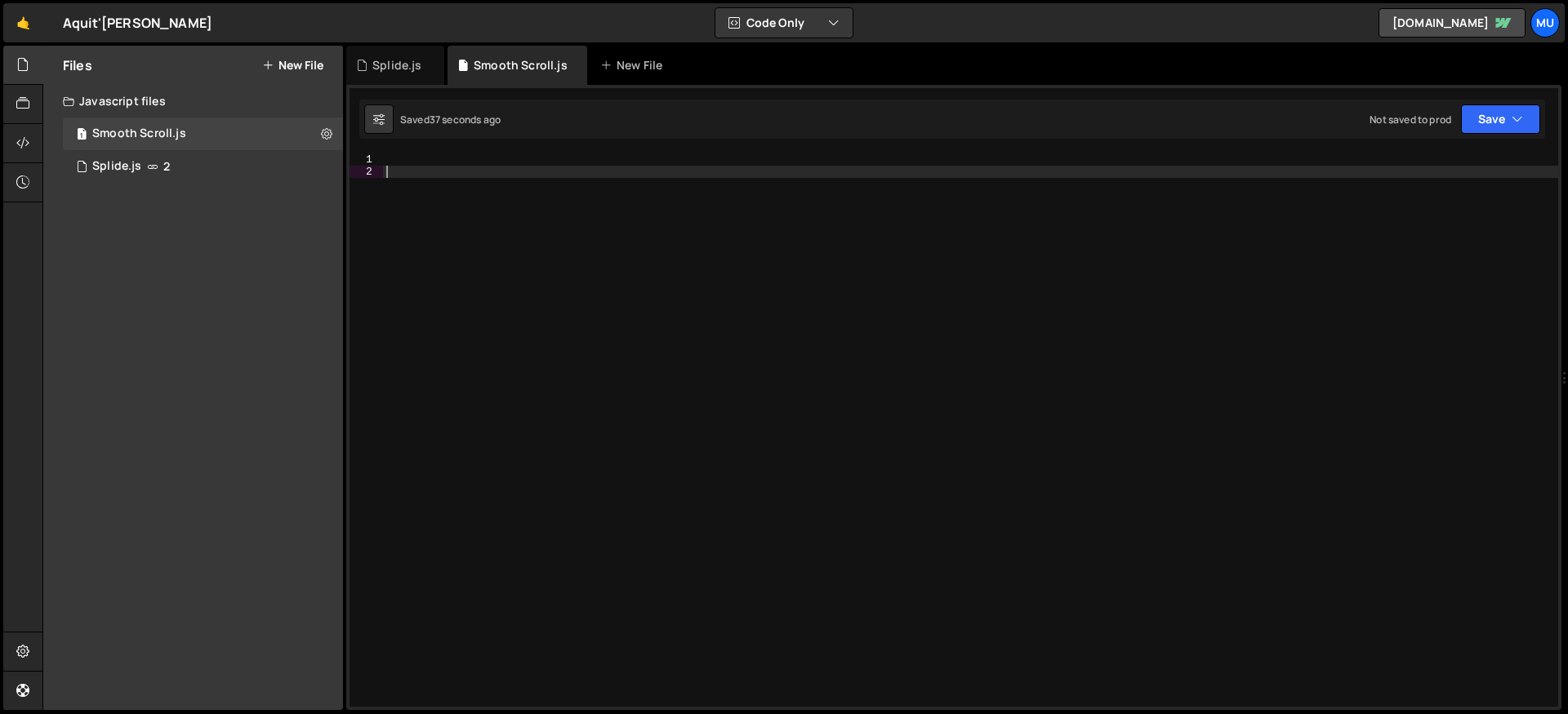
click at [541, 219] on div at bounding box center [971, 442] width 1175 height 578
click at [563, 164] on div at bounding box center [971, 442] width 1175 height 578
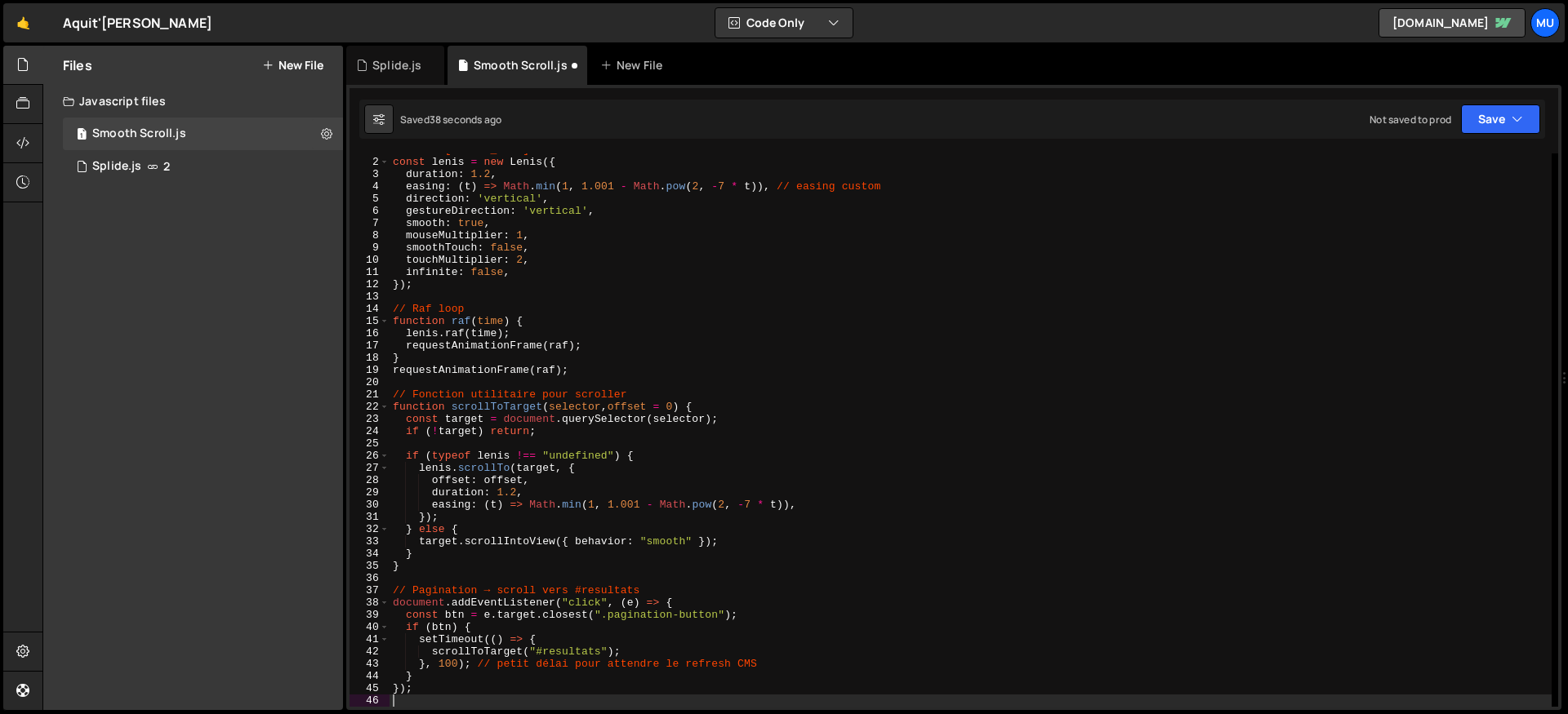
scroll to position [9, 0]
click at [325, 128] on icon at bounding box center [326, 133] width 11 height 15
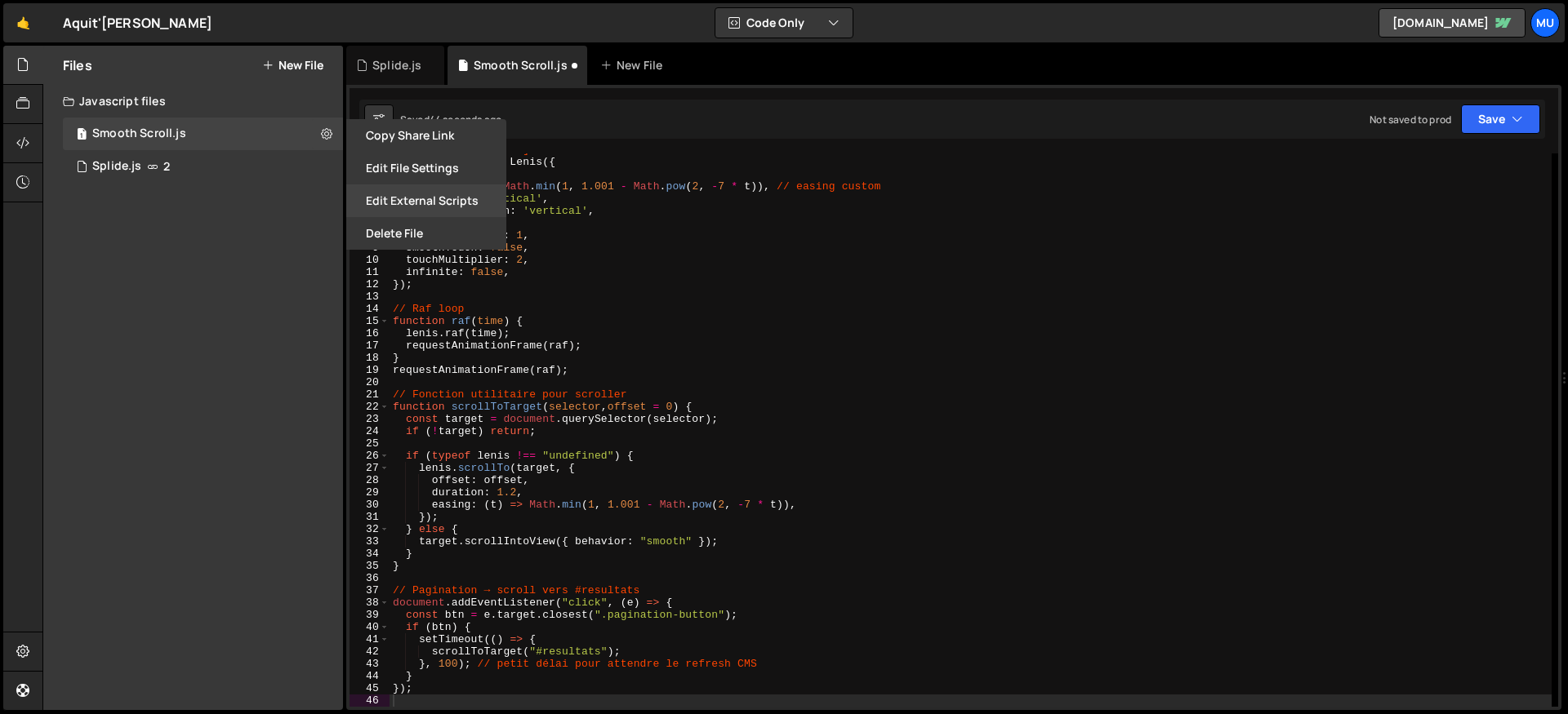
click at [424, 194] on button "Edit External Scripts" at bounding box center [426, 201] width 160 height 33
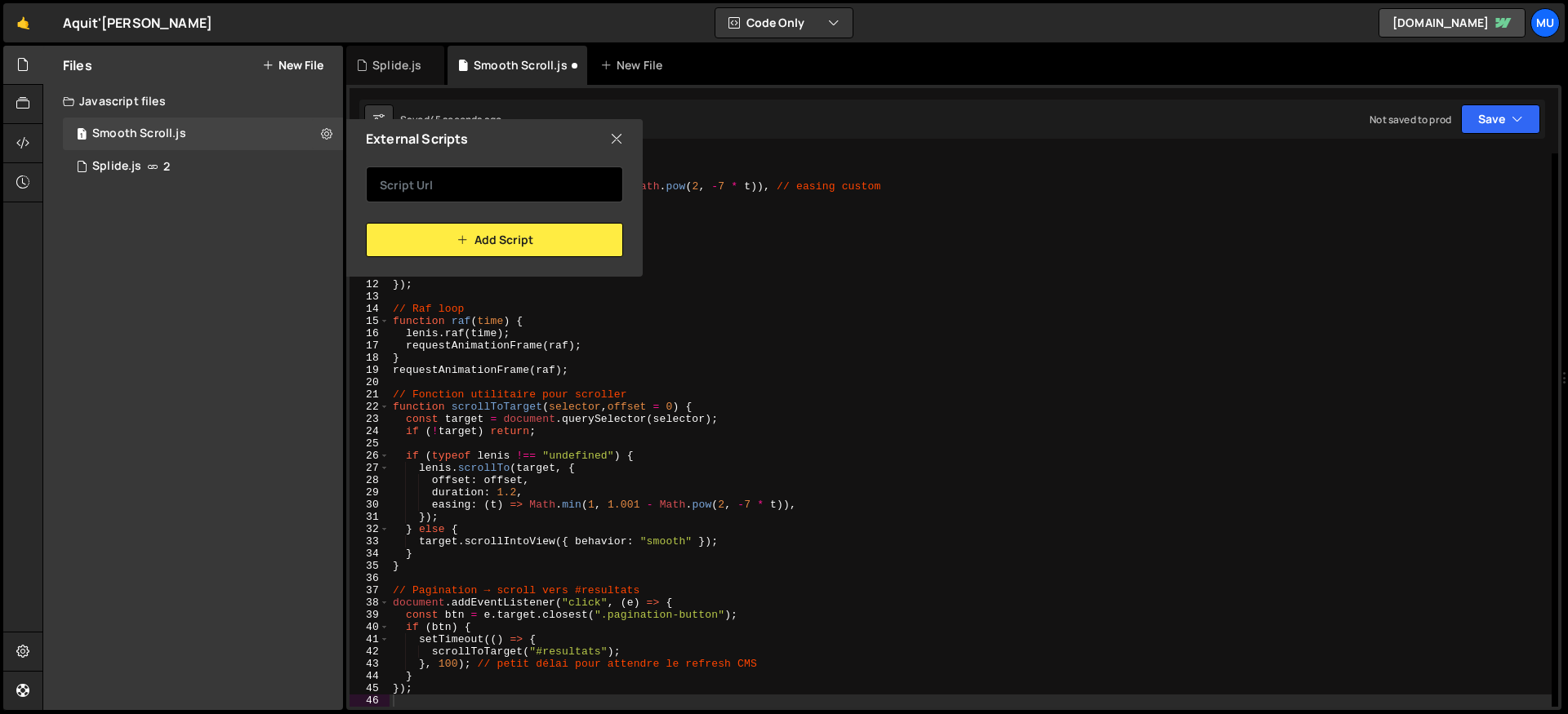
click at [435, 191] on input "text" at bounding box center [494, 185] width 257 height 36
paste input "[URL][DOMAIN_NAME][PERSON_NAME][PERSON_NAME]"
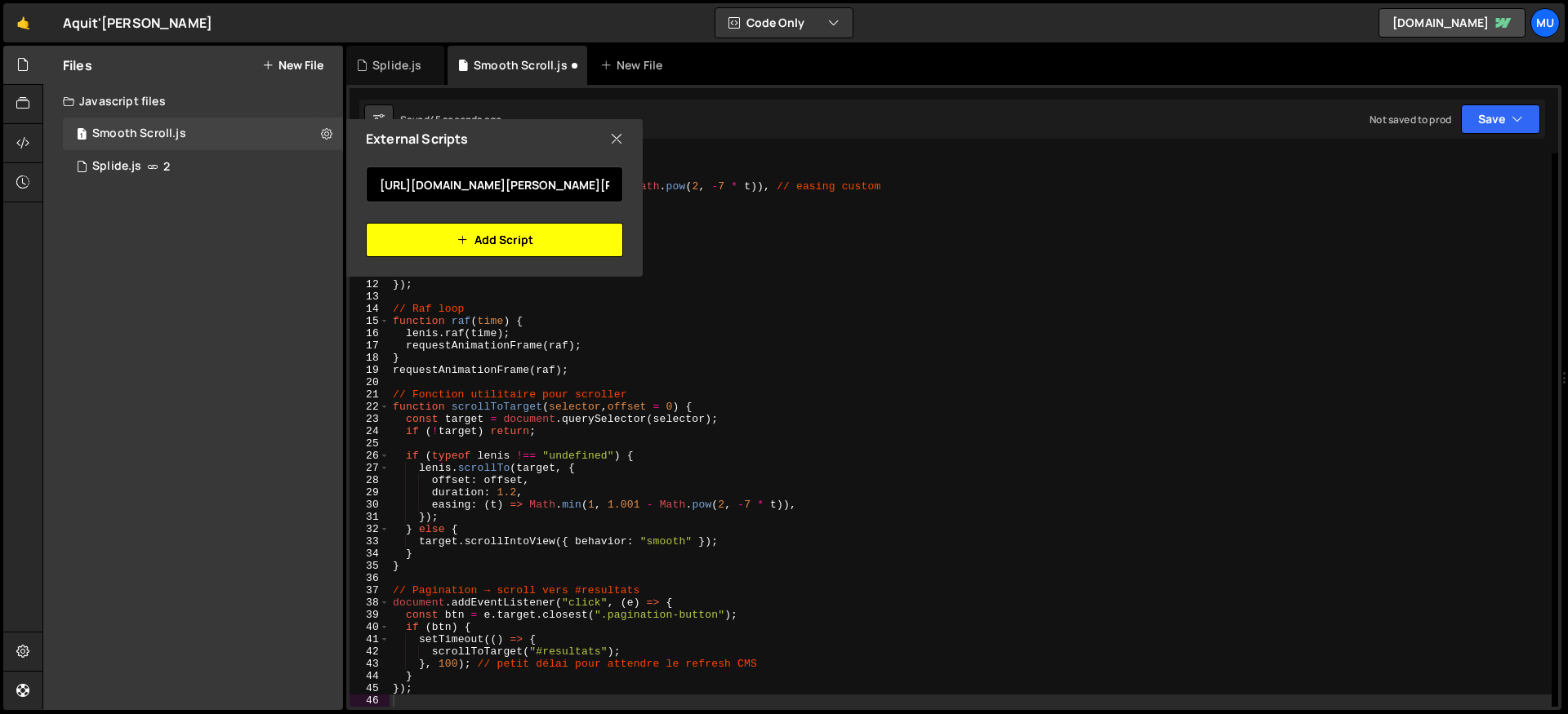
scroll to position [0, 171]
type input "[URL][DOMAIN_NAME][PERSON_NAME][PERSON_NAME]"
click at [420, 235] on button "Add Script" at bounding box center [494, 240] width 257 height 34
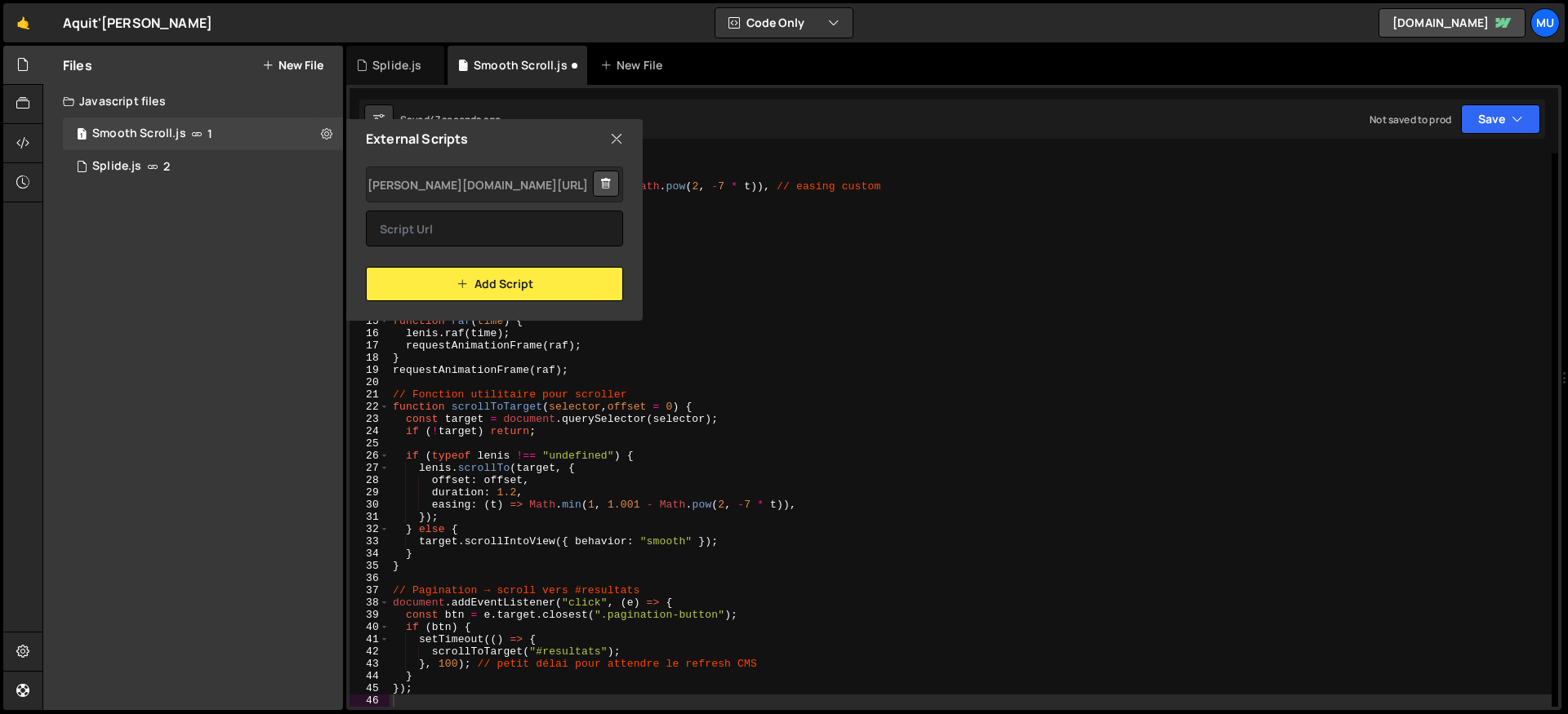
type textarea "smooth: true,"
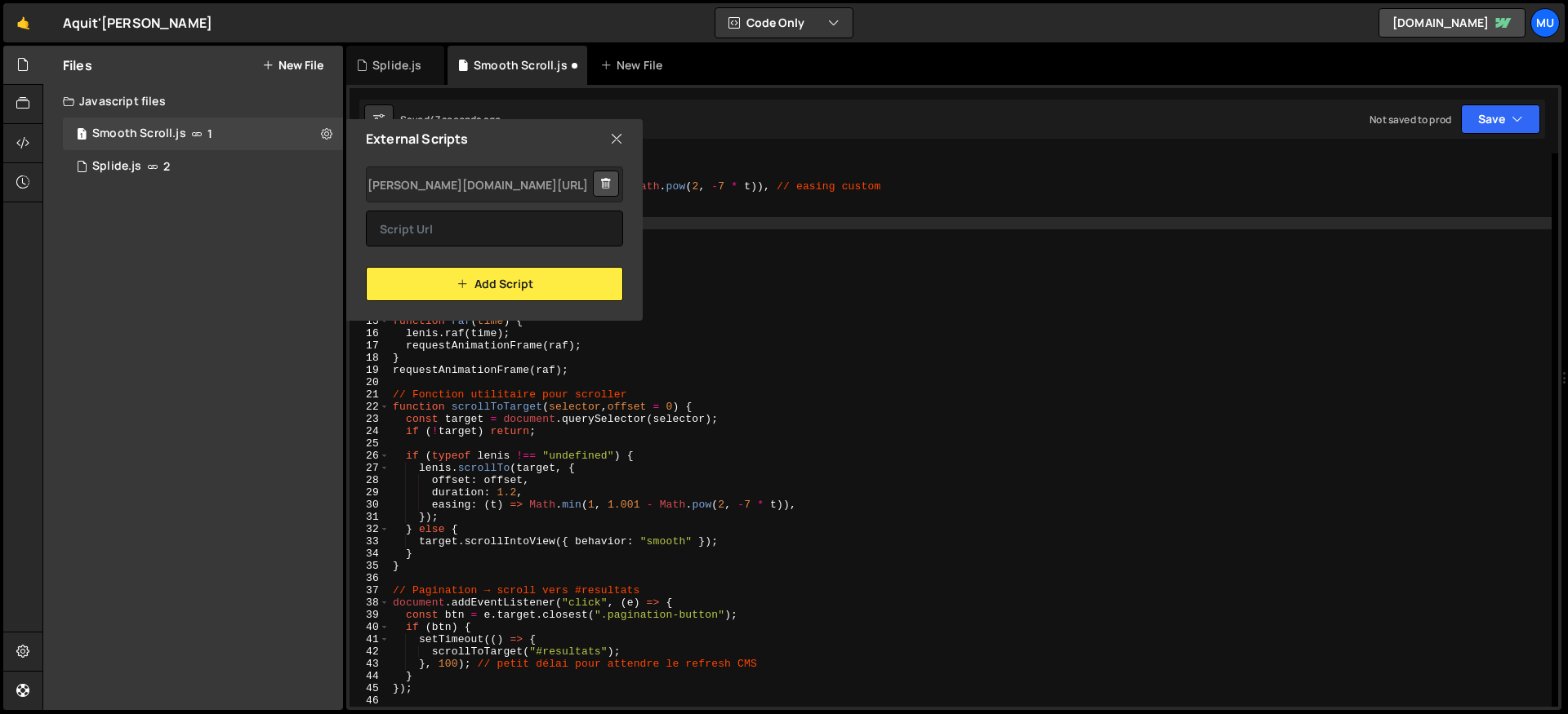
click at [808, 218] on div "// Init [PERSON_NAME] const [PERSON_NAME] = new [PERSON_NAME] ({ duration : 1.2…" at bounding box center [971, 432] width 1162 height 578
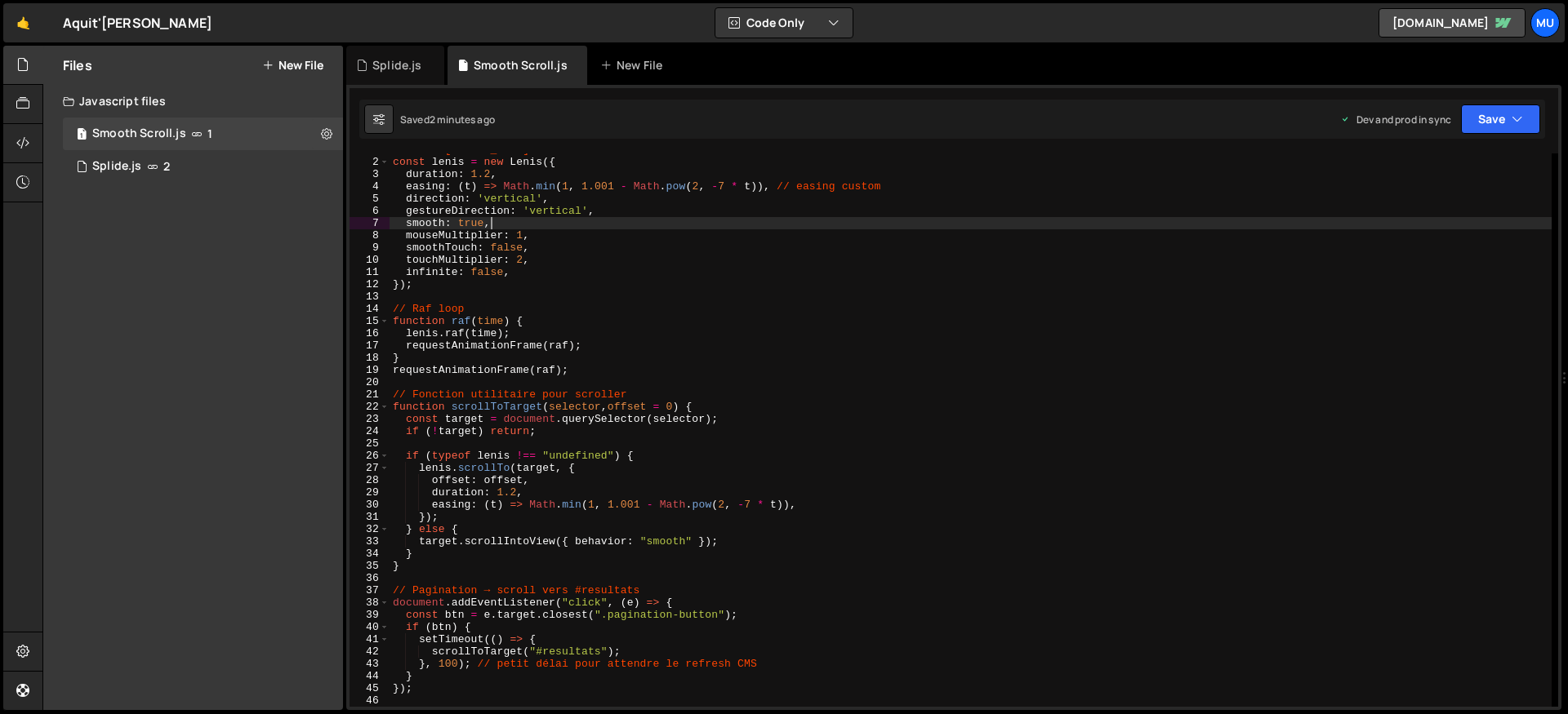
click at [303, 58] on button "New File" at bounding box center [292, 64] width 61 height 13
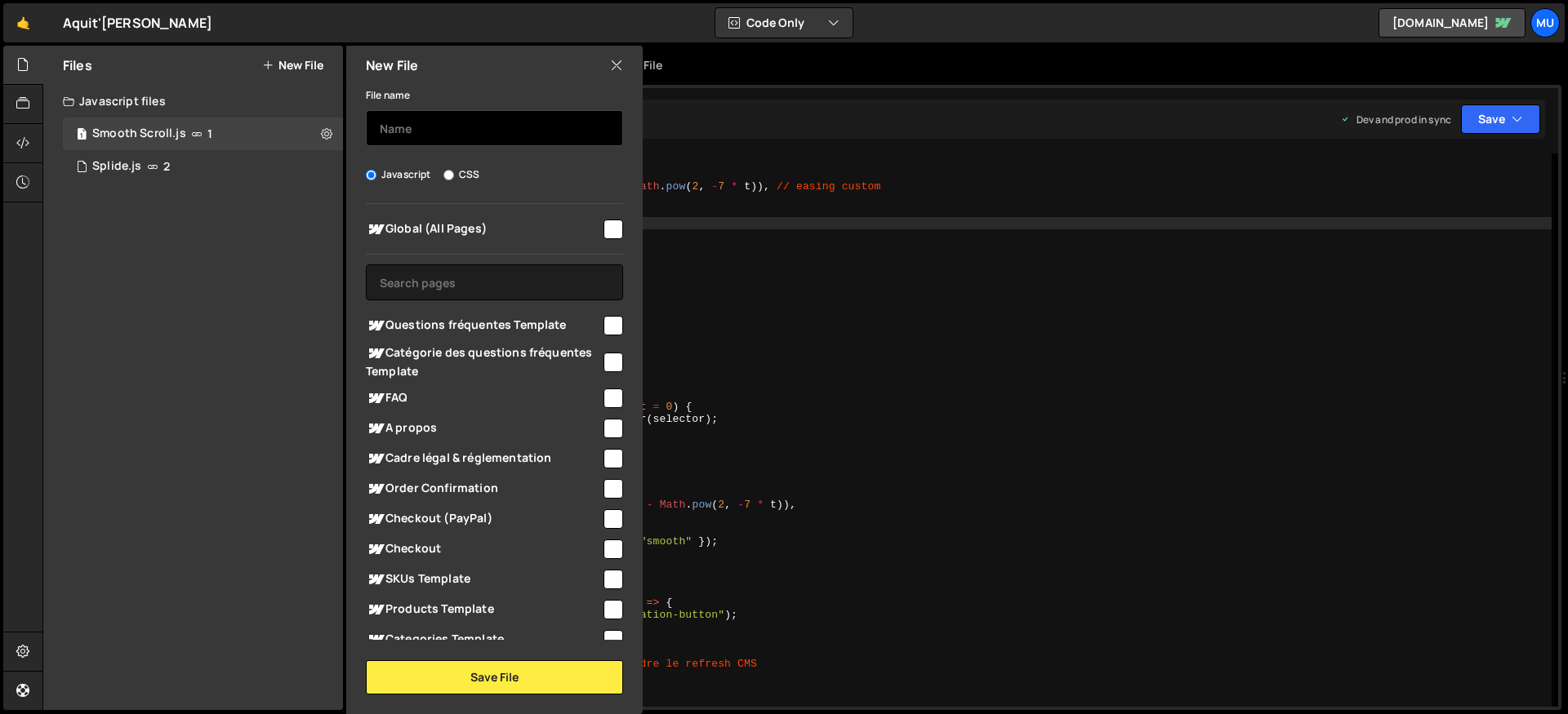
click at [421, 108] on div "File name" at bounding box center [494, 115] width 257 height 61
click at [434, 135] on input "text" at bounding box center [494, 128] width 257 height 36
type input "Page FAQ"
click at [580, 400] on span "FAQ" at bounding box center [484, 398] width 236 height 20
checkbox input "true"
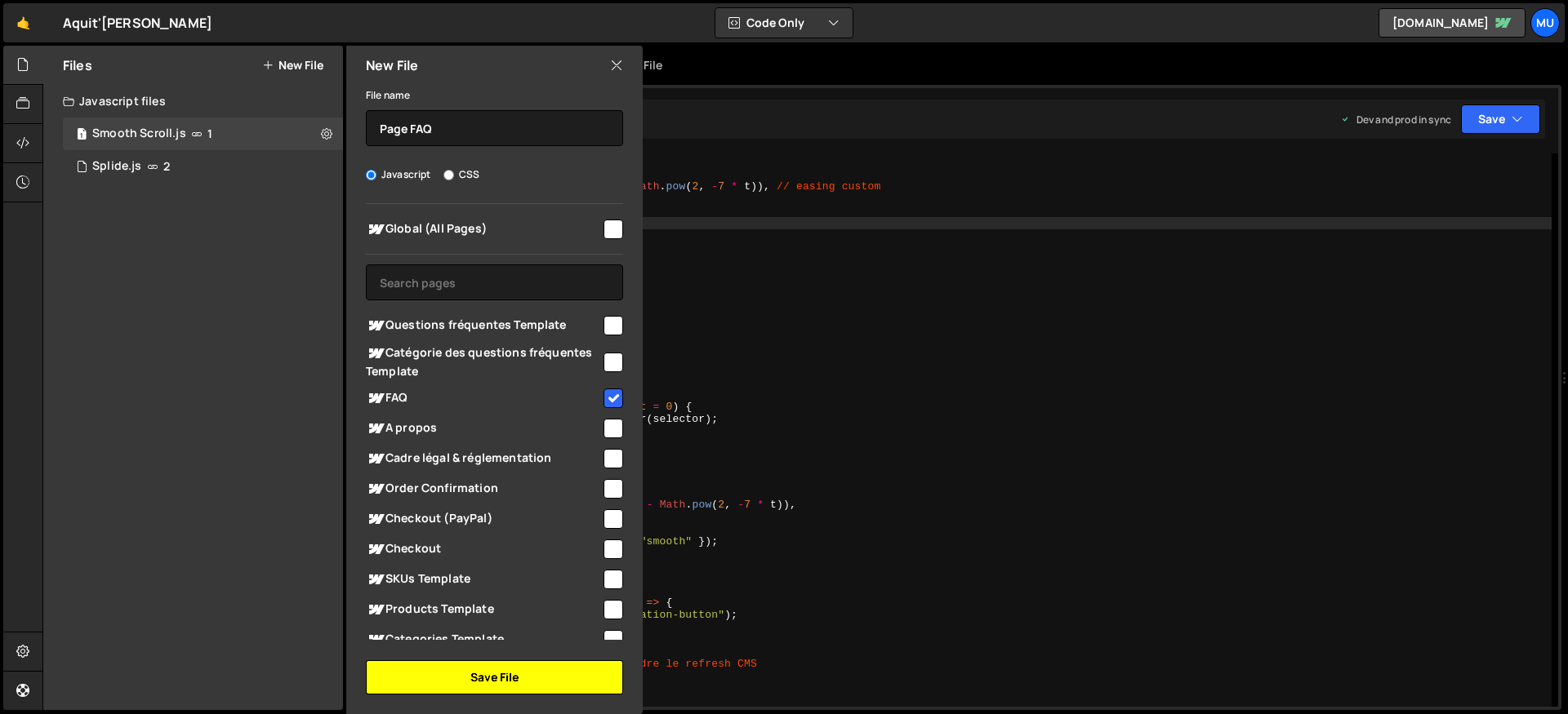
click at [511, 671] on button "Save File" at bounding box center [494, 678] width 257 height 34
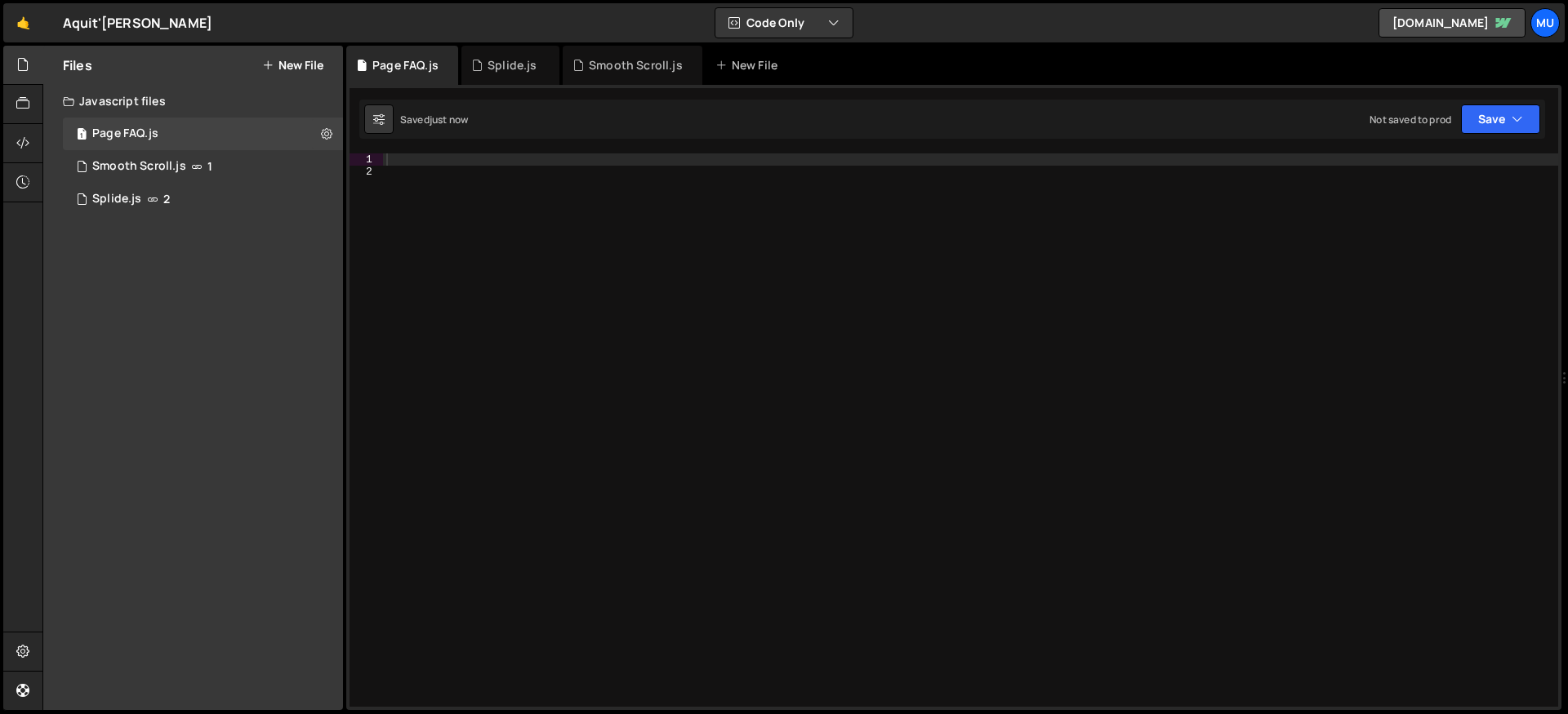
click at [576, 164] on div at bounding box center [971, 442] width 1175 height 578
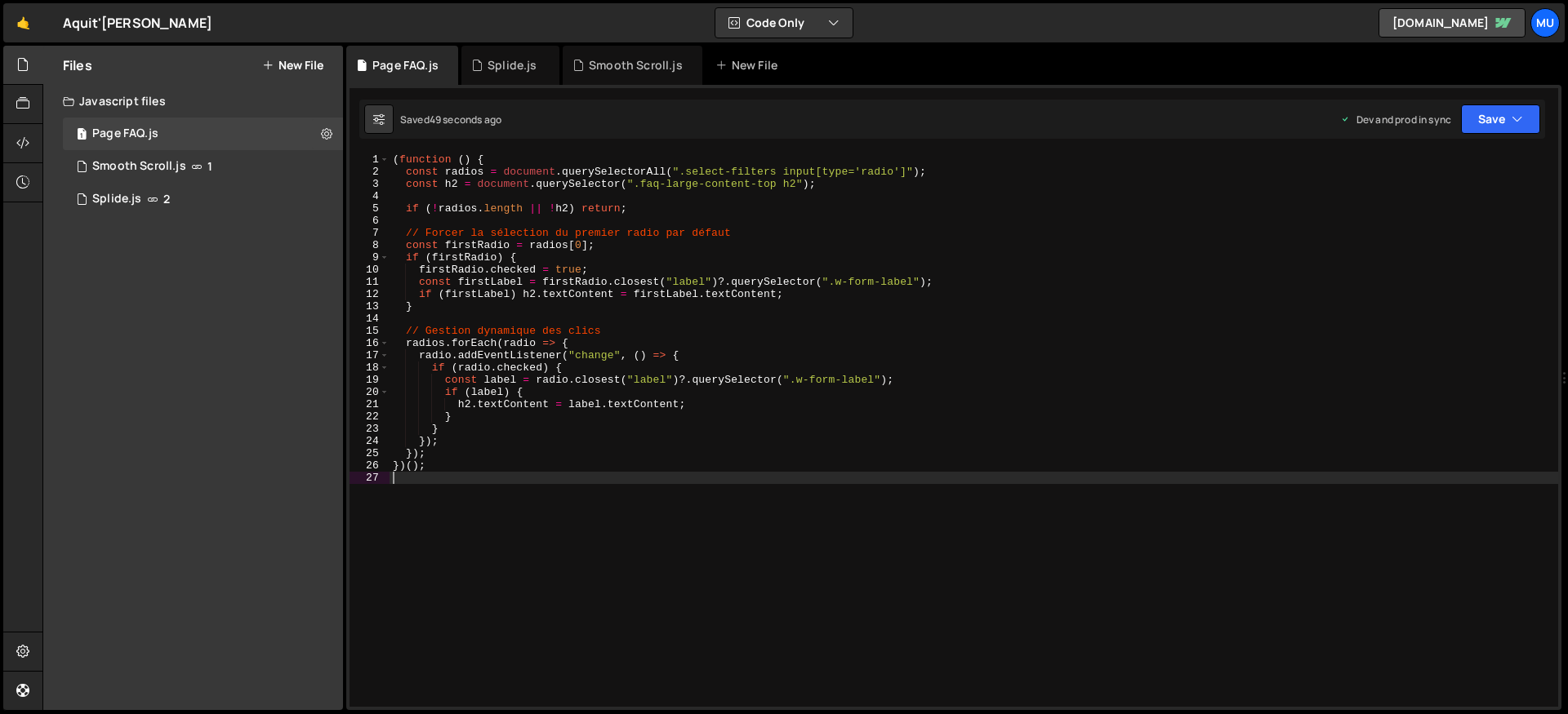
click at [554, 164] on div "( function ( ) { const radios = document . querySelectorAll ( ".select-filters …" at bounding box center [974, 442] width 1169 height 578
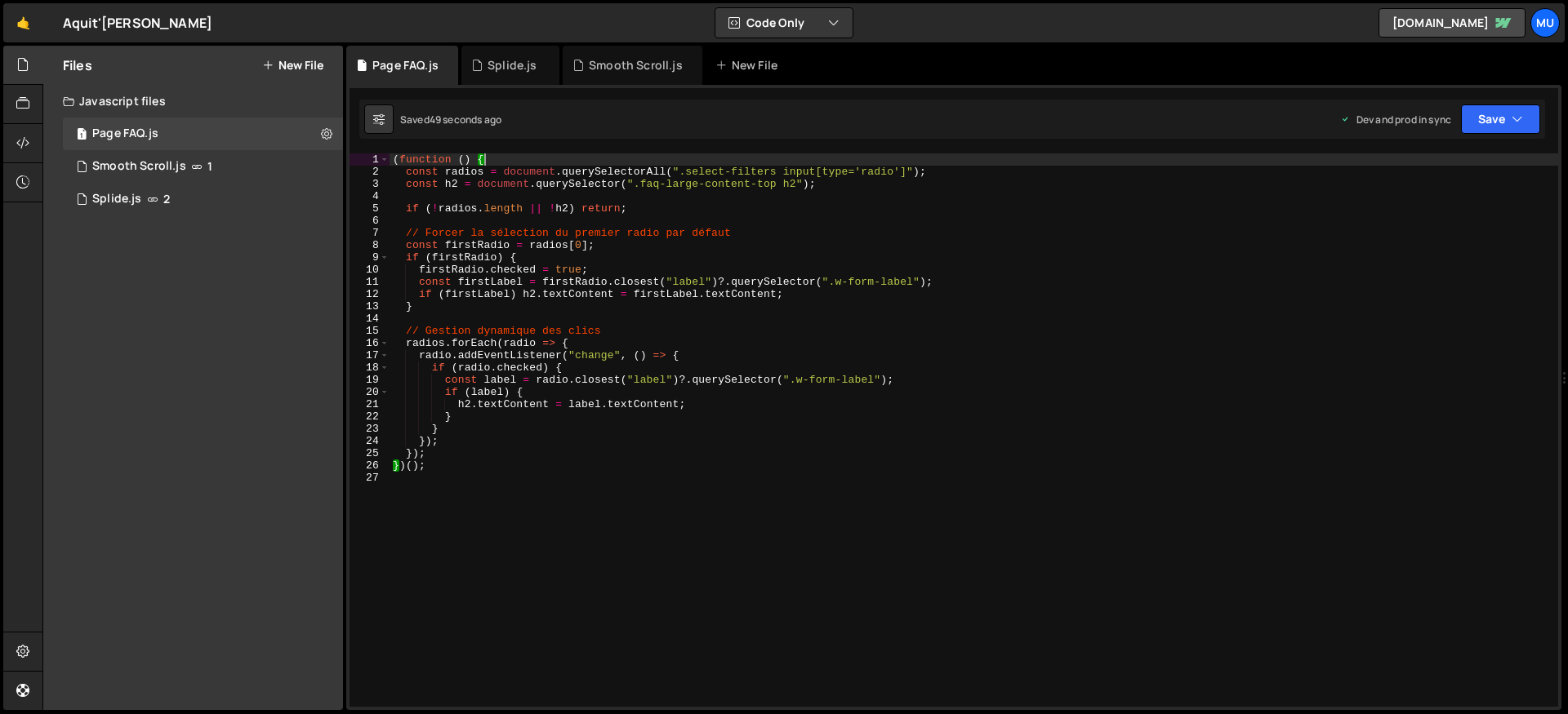
type textarea "})();"
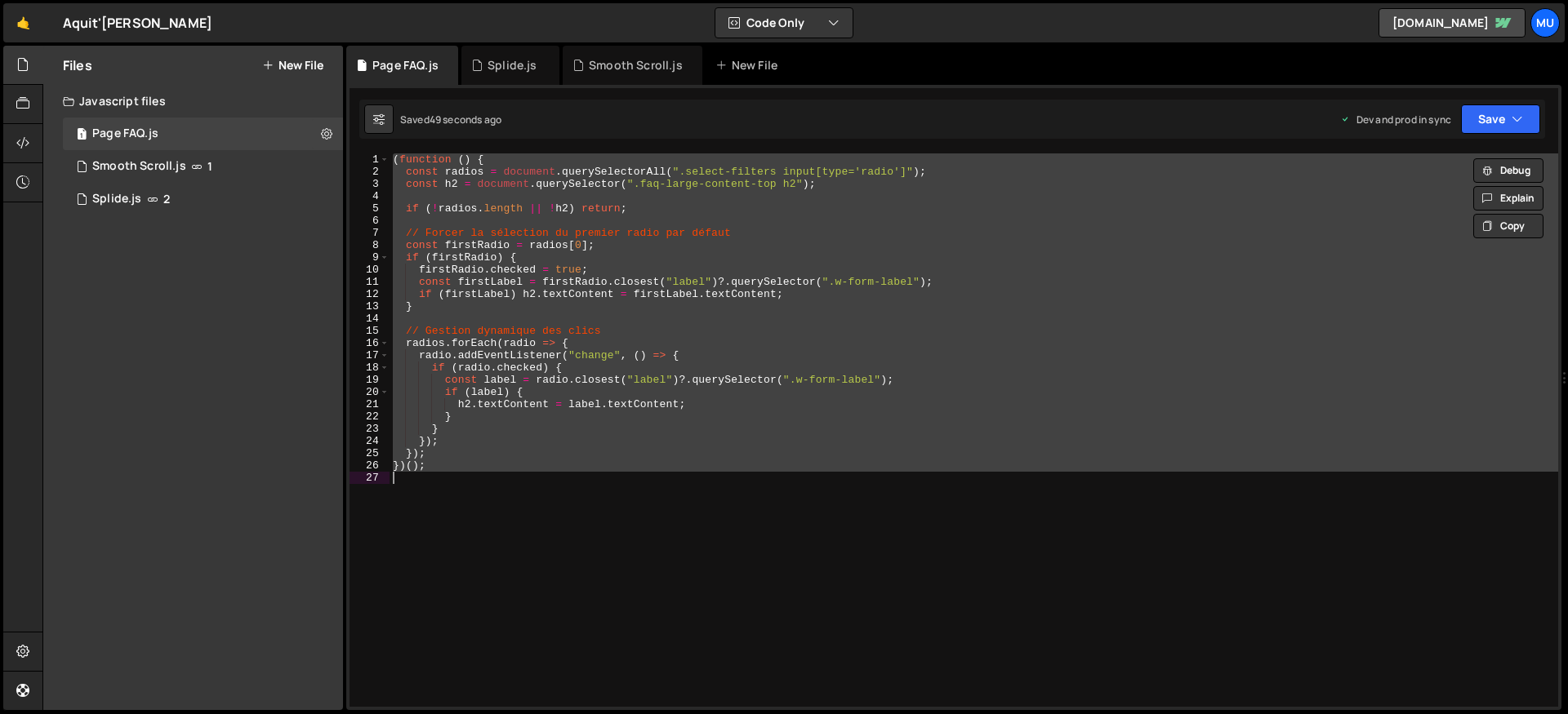
paste textarea
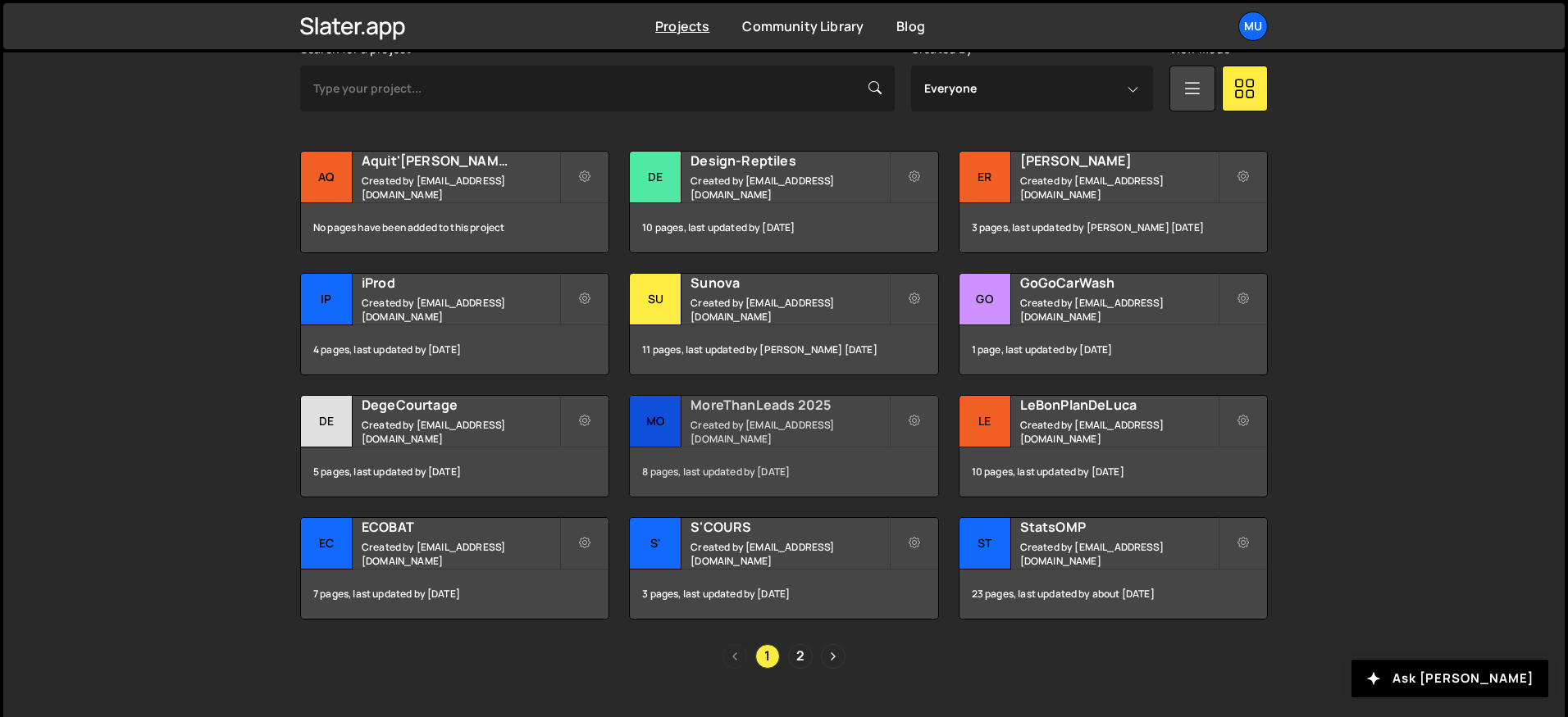
scroll to position [543, 0]
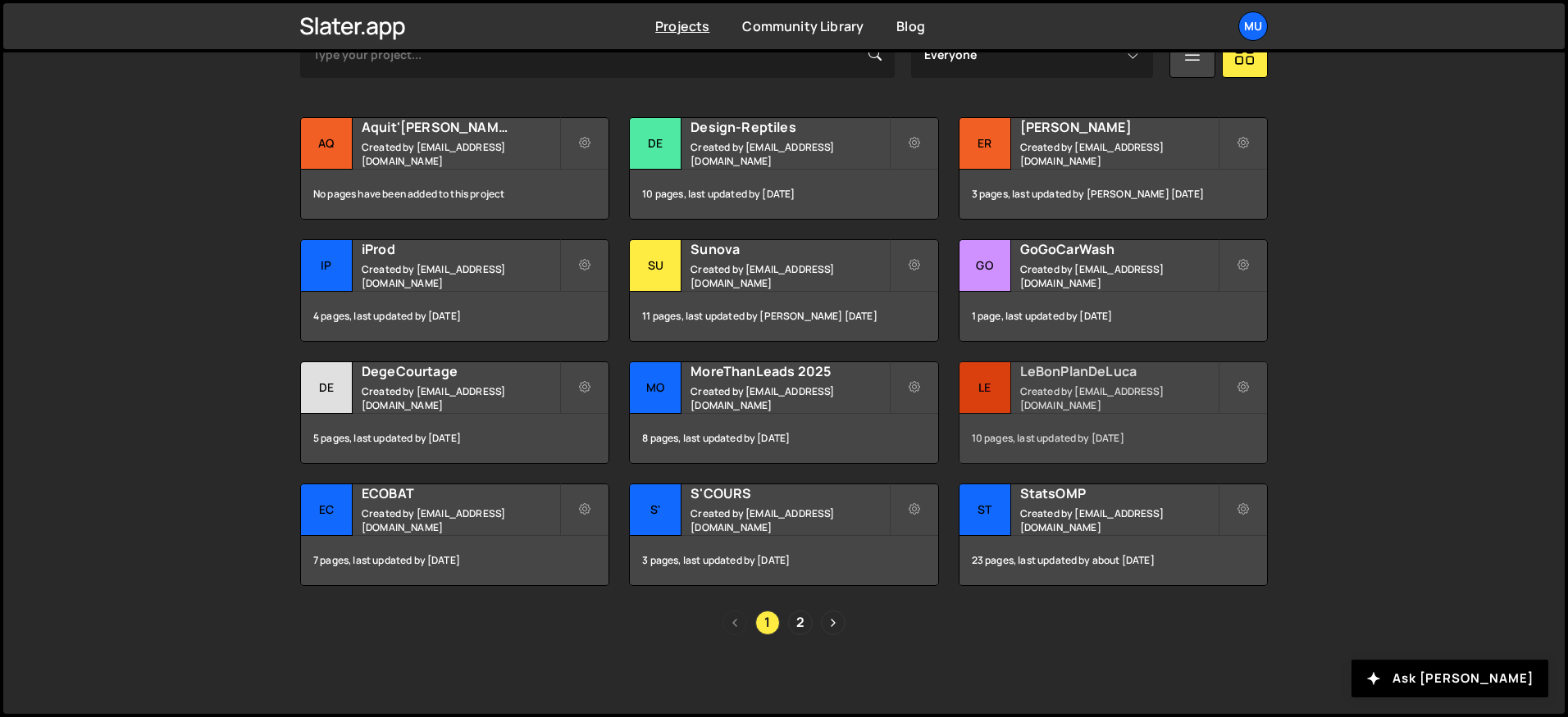
click at [1014, 419] on div "10 pages, last updated by [DATE]" at bounding box center [1113, 438] width 307 height 49
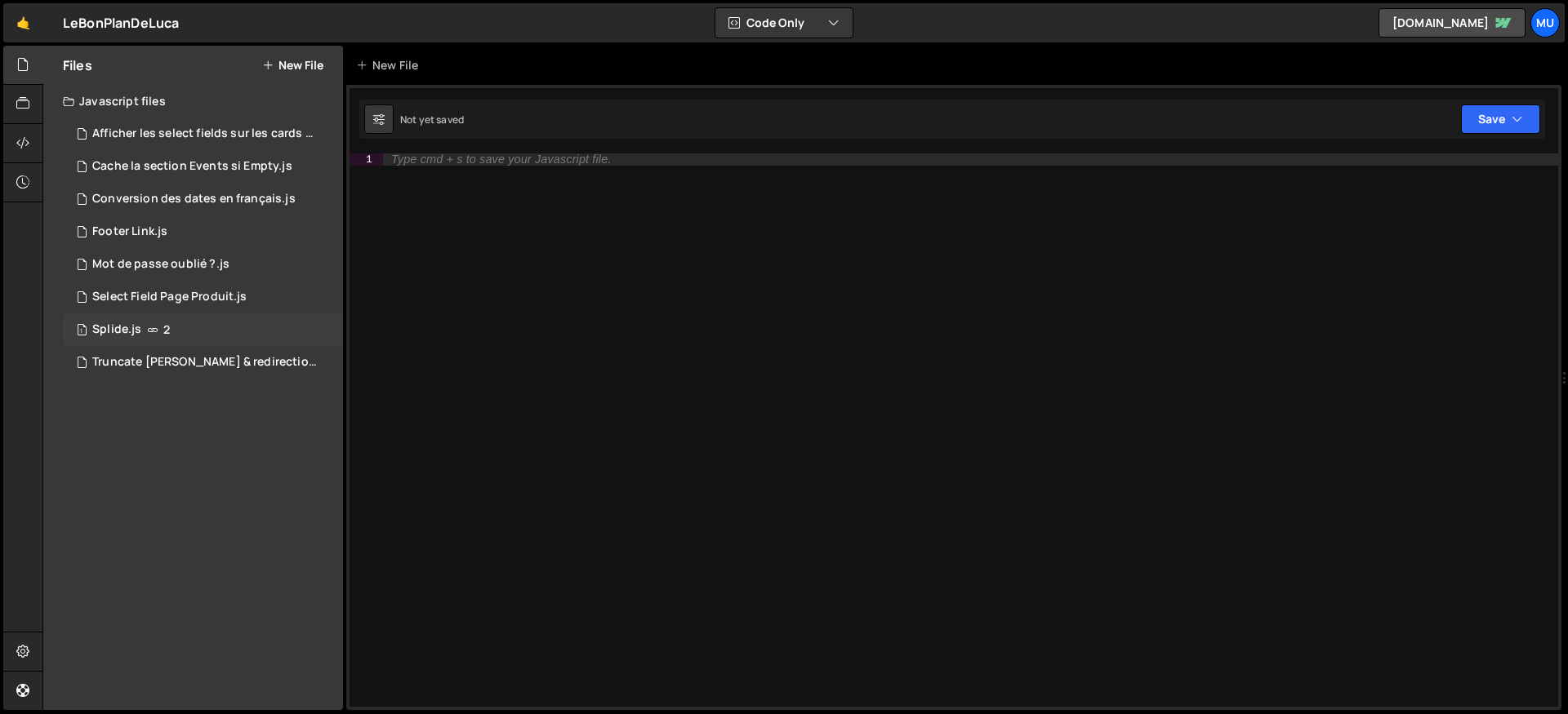
click at [181, 328] on div "1 Splide.js 2" at bounding box center [203, 330] width 280 height 33
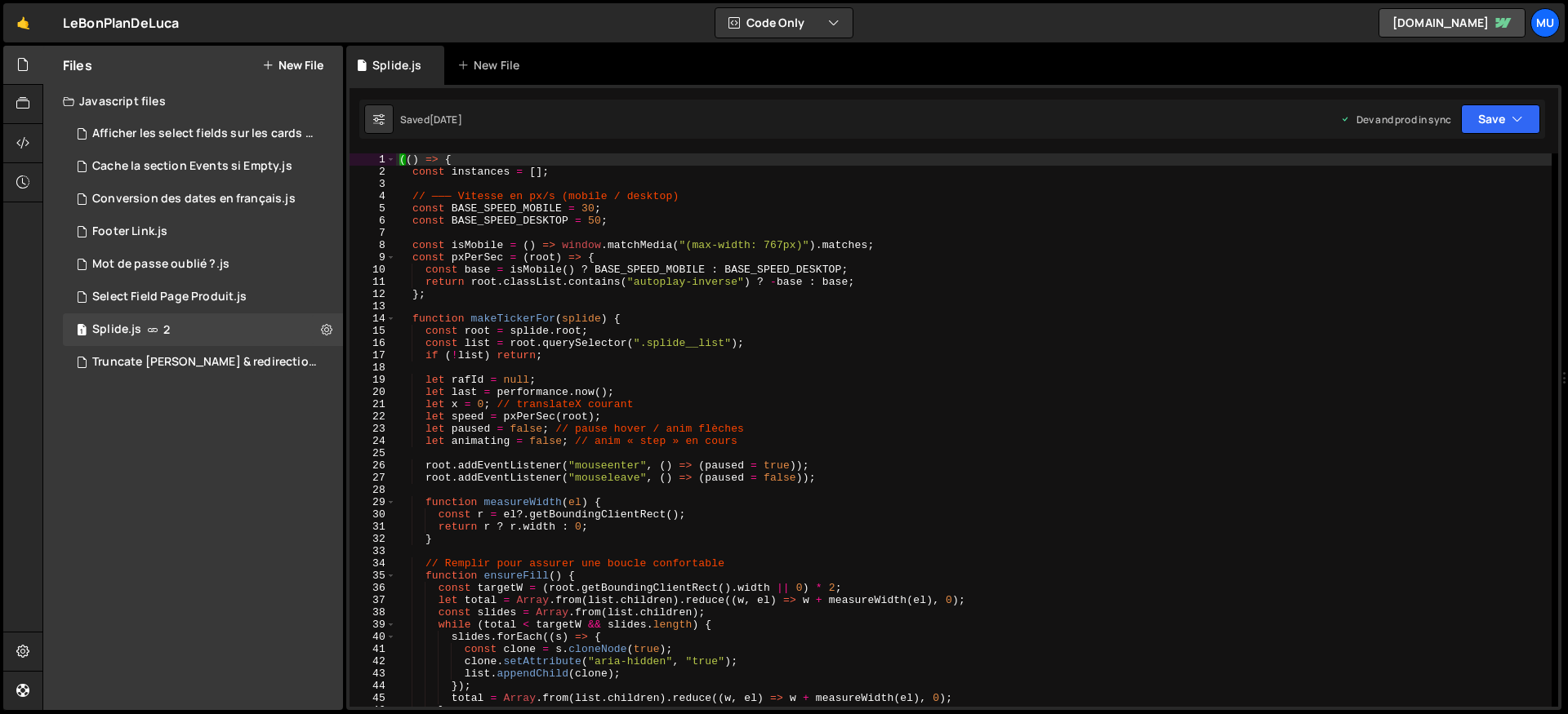
click at [622, 249] on div "(( ) => { const instances = [ ] ; // ——— Vitesse en px/s (mobile / desktop) con…" at bounding box center [974, 442] width 1155 height 578
type textarea "})();"
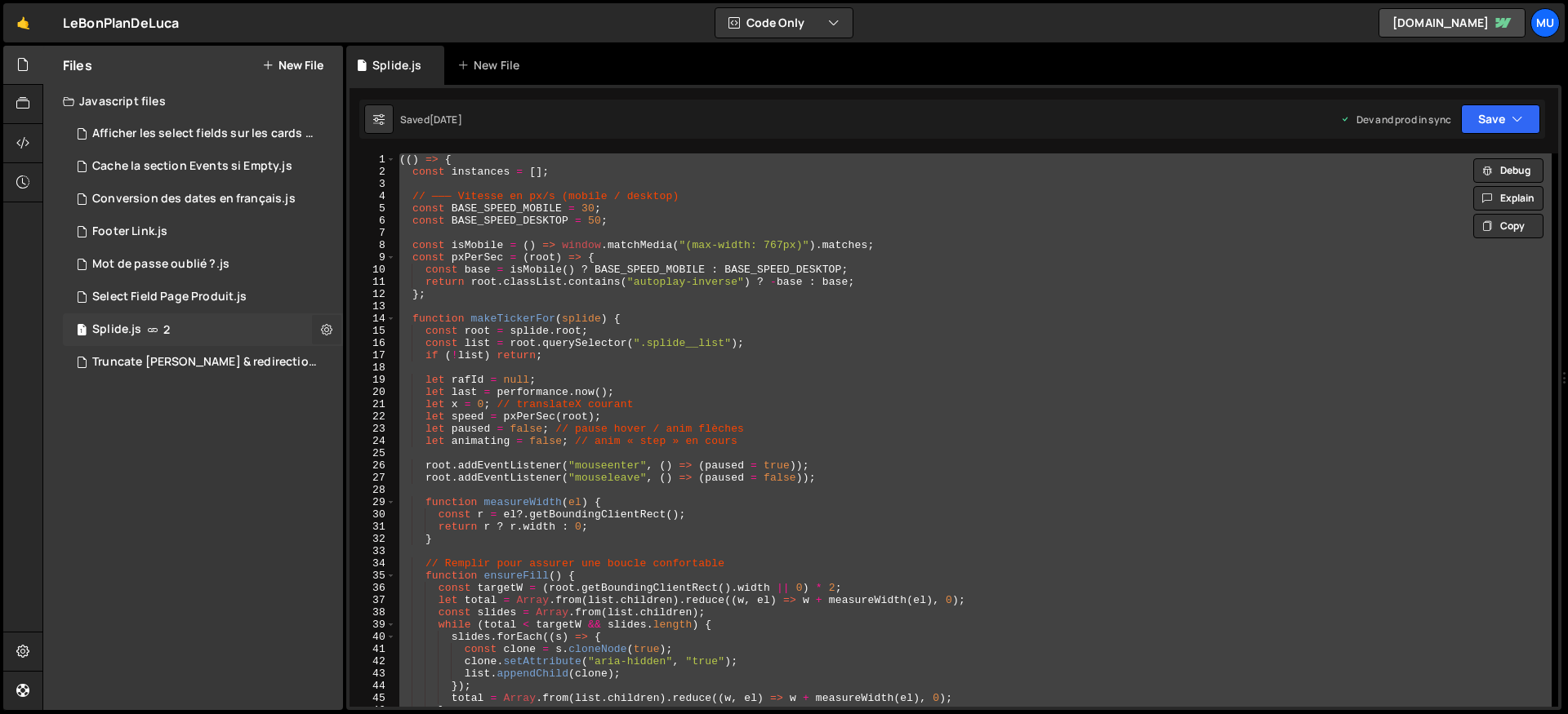
click at [334, 319] on button at bounding box center [327, 330] width 29 height 29
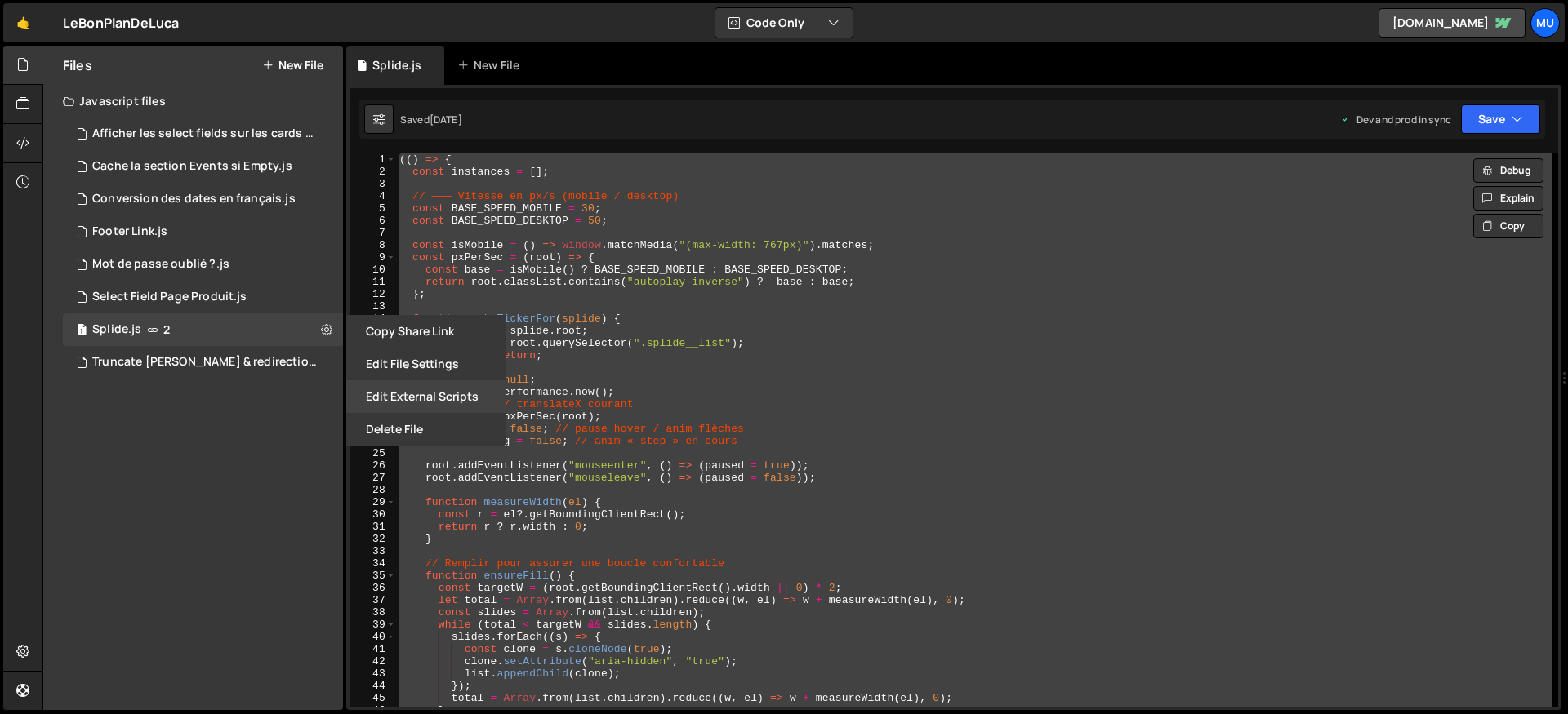
click at [428, 394] on button "Edit External Scripts" at bounding box center [426, 397] width 160 height 33
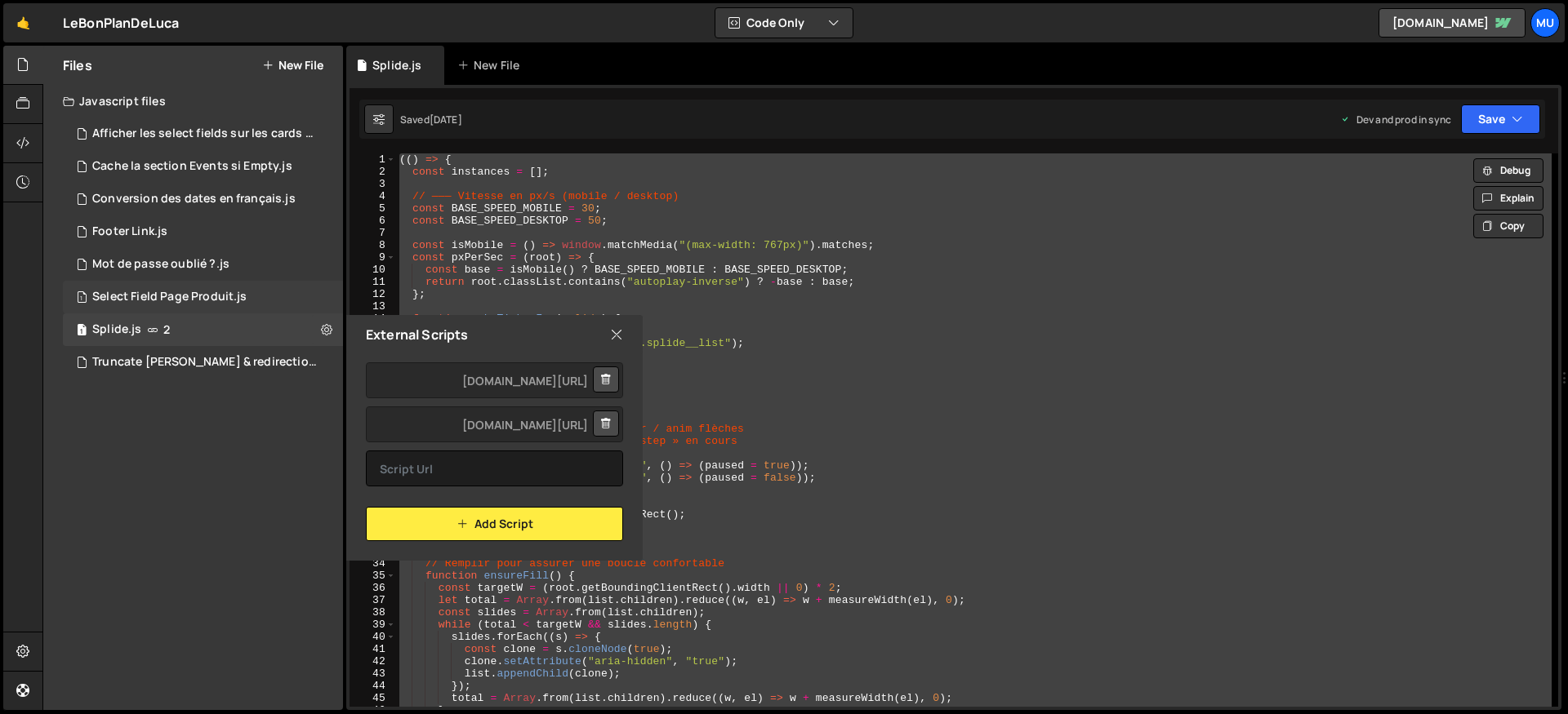
click at [216, 286] on div "1 Select Field Page Produit.js 0" at bounding box center [203, 297] width 280 height 33
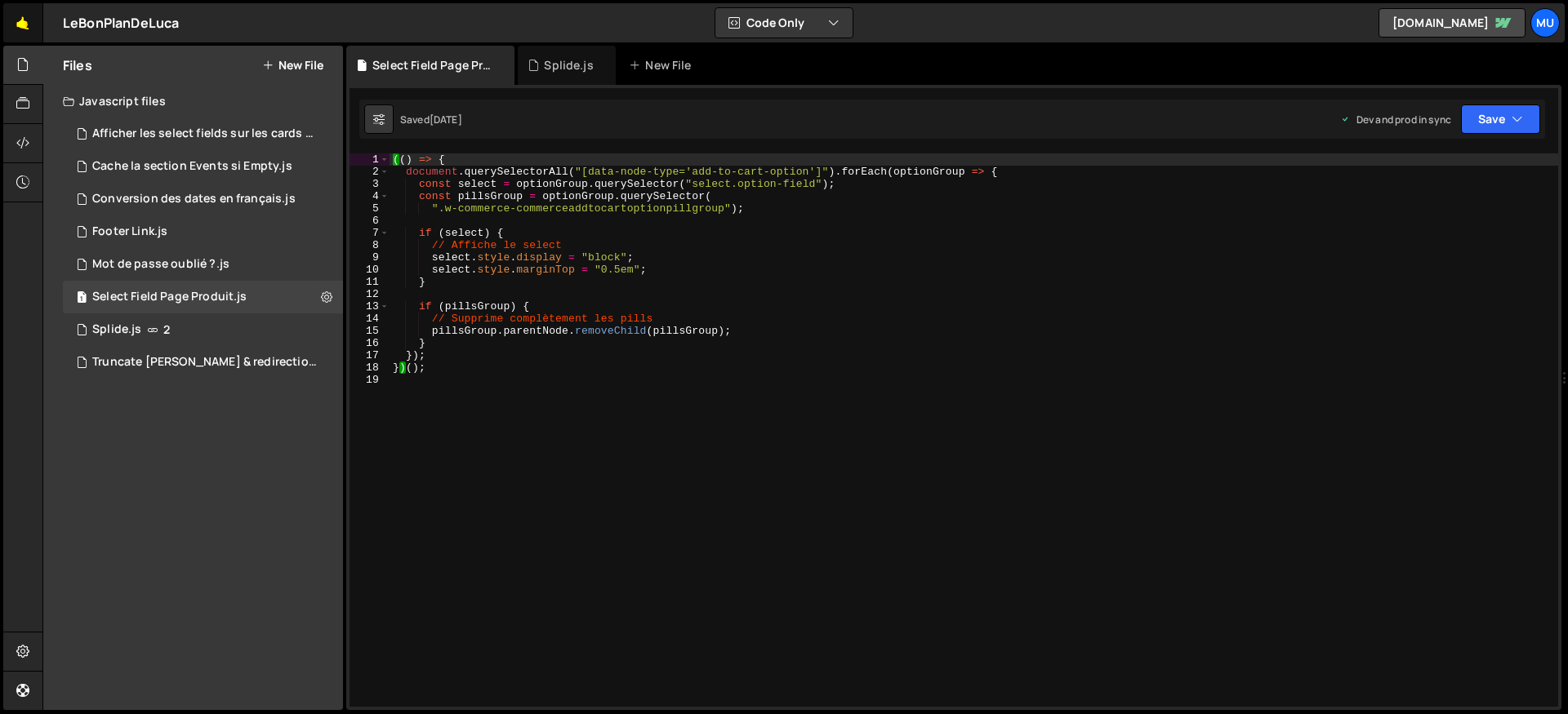
click at [12, 15] on link "🤙" at bounding box center [23, 23] width 40 height 40
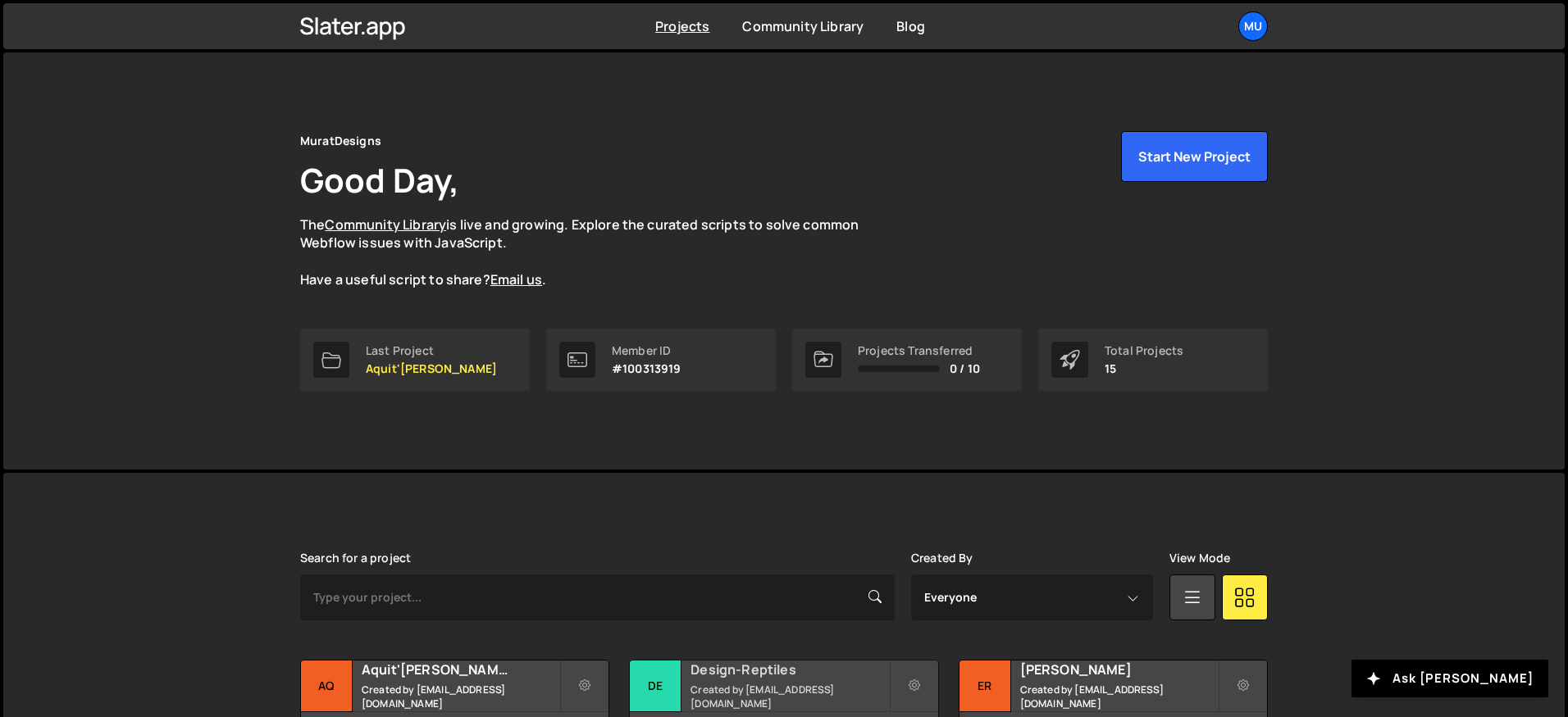
scroll to position [230, 0]
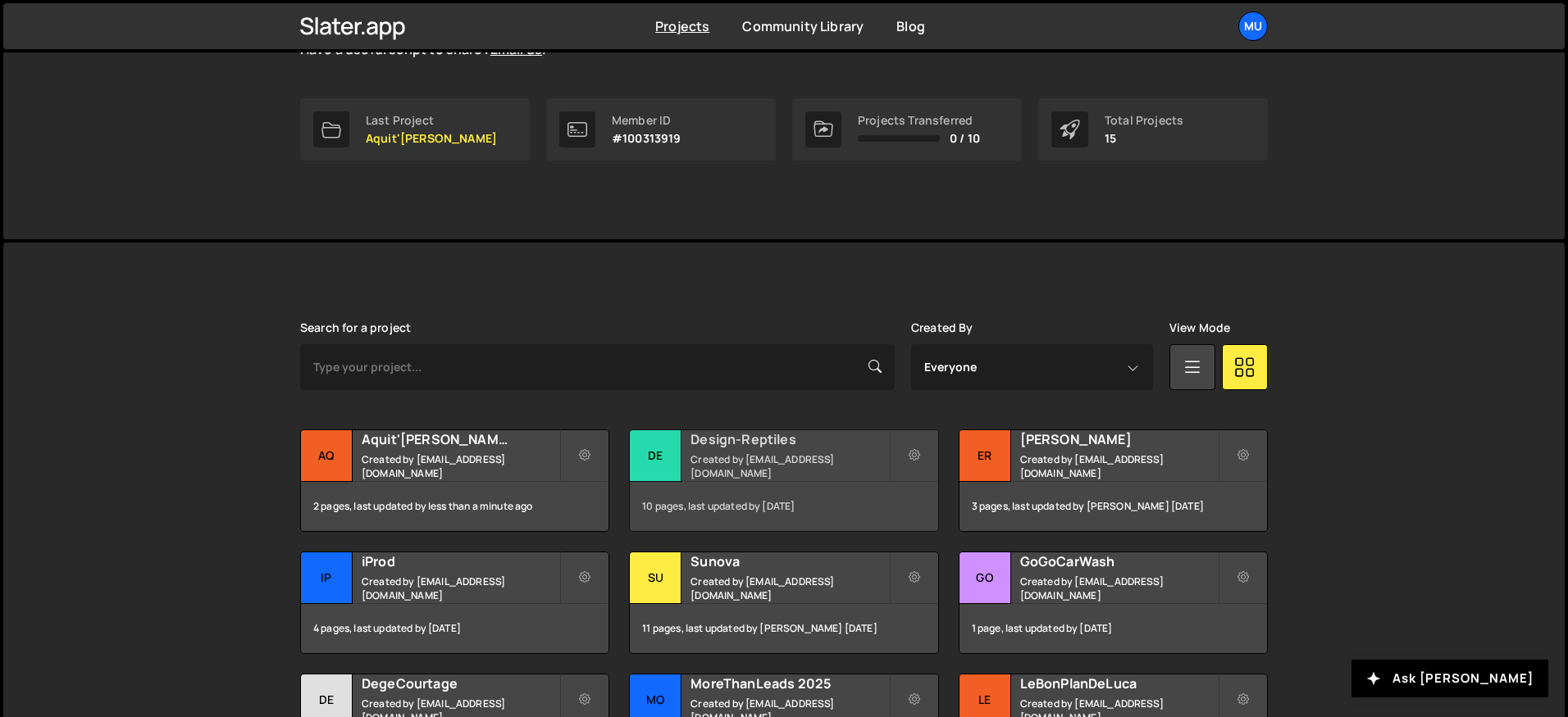
click at [694, 490] on div "10 pages, last updated by [DATE]" at bounding box center [784, 506] width 307 height 49
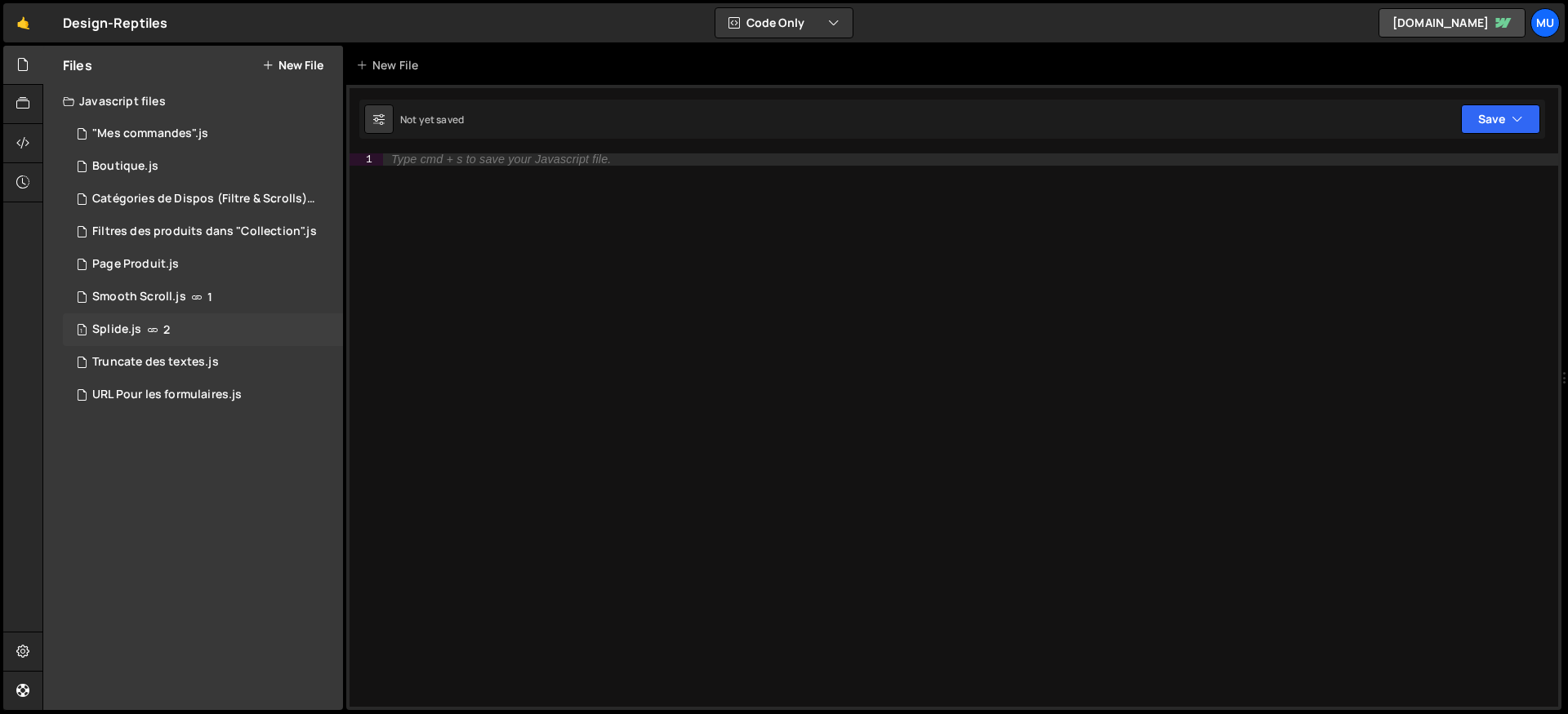
click at [142, 323] on div "1 Splide.js 2" at bounding box center [203, 330] width 280 height 33
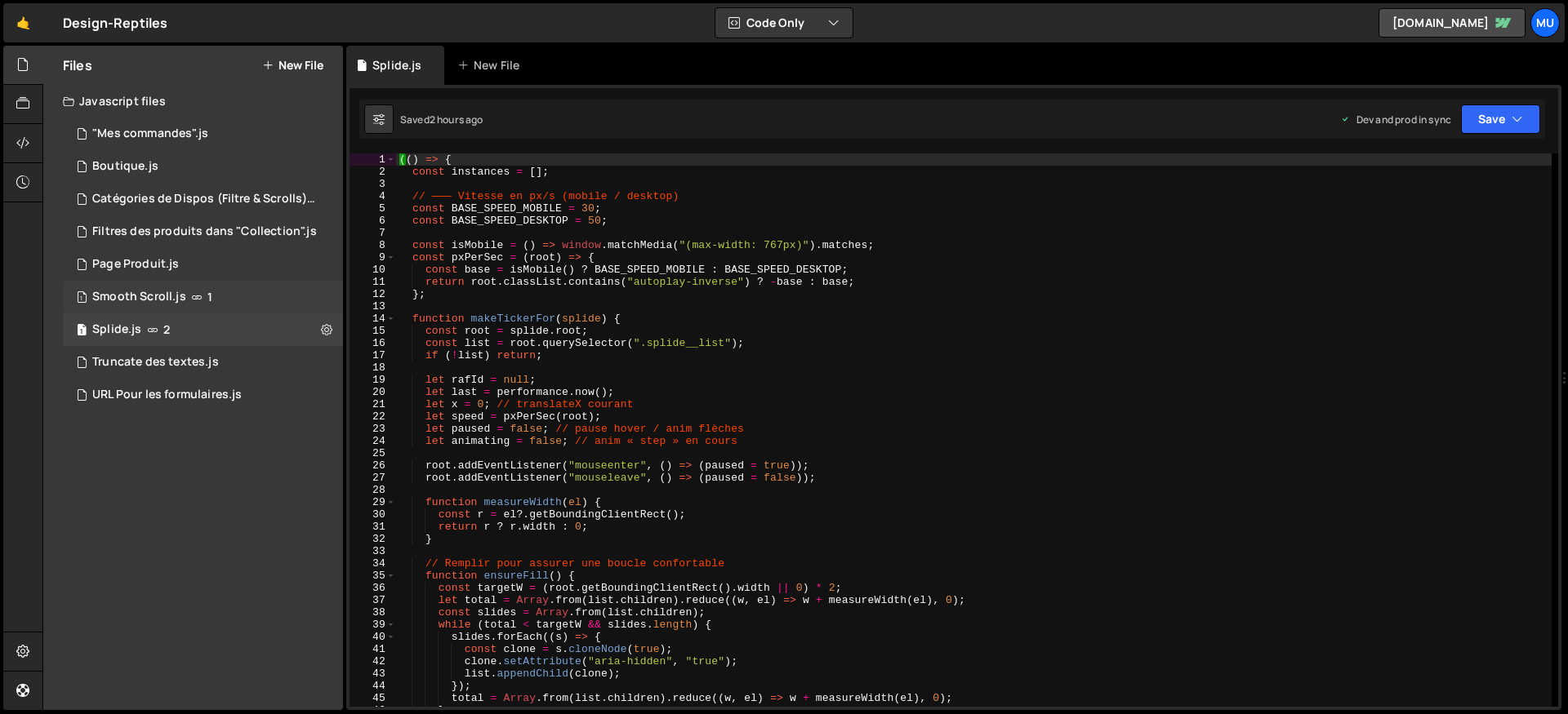
click at [150, 293] on div "Smooth Scroll.js" at bounding box center [138, 296] width 94 height 15
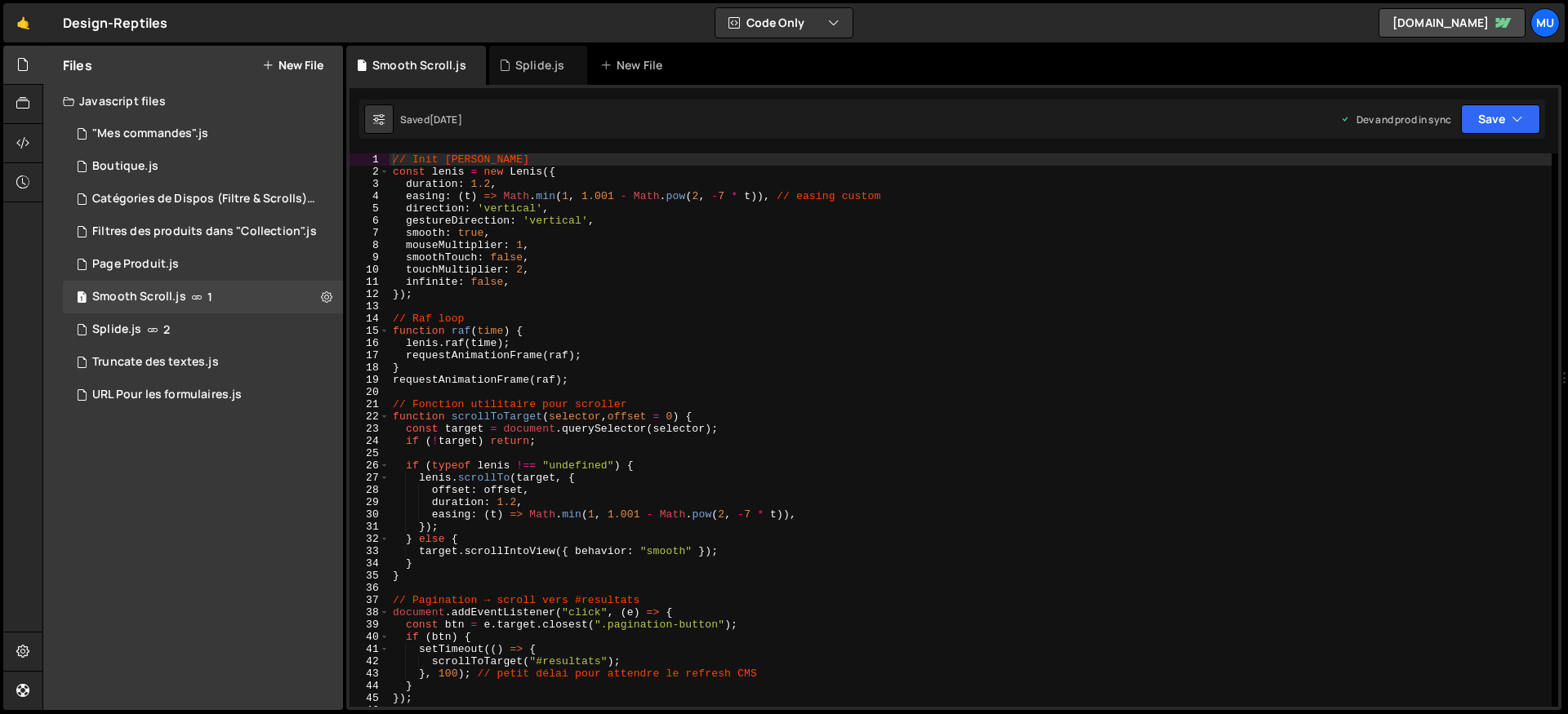
click at [520, 261] on div "// Init [PERSON_NAME] const [PERSON_NAME] = new [PERSON_NAME] ({ duration : 1.2…" at bounding box center [971, 442] width 1162 height 578
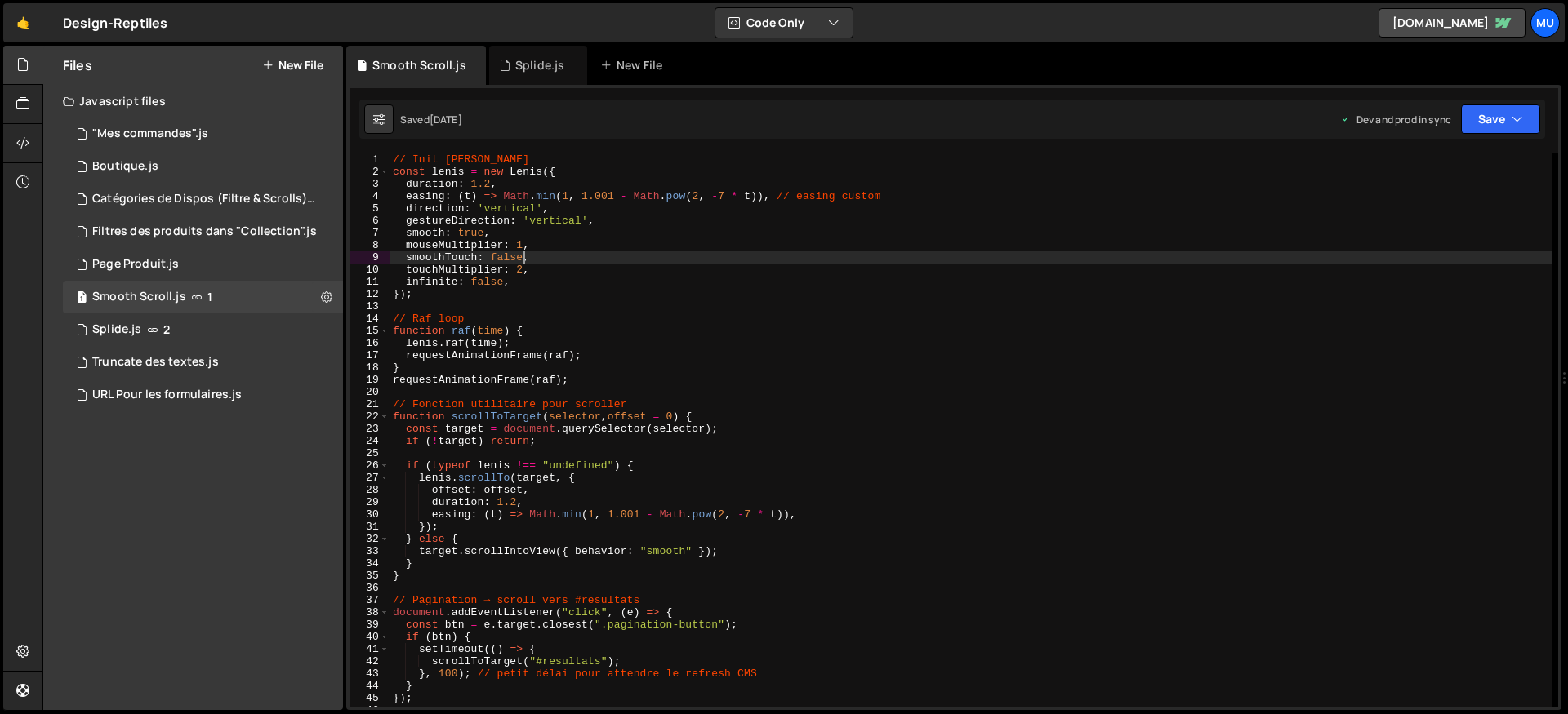
type textarea "});"
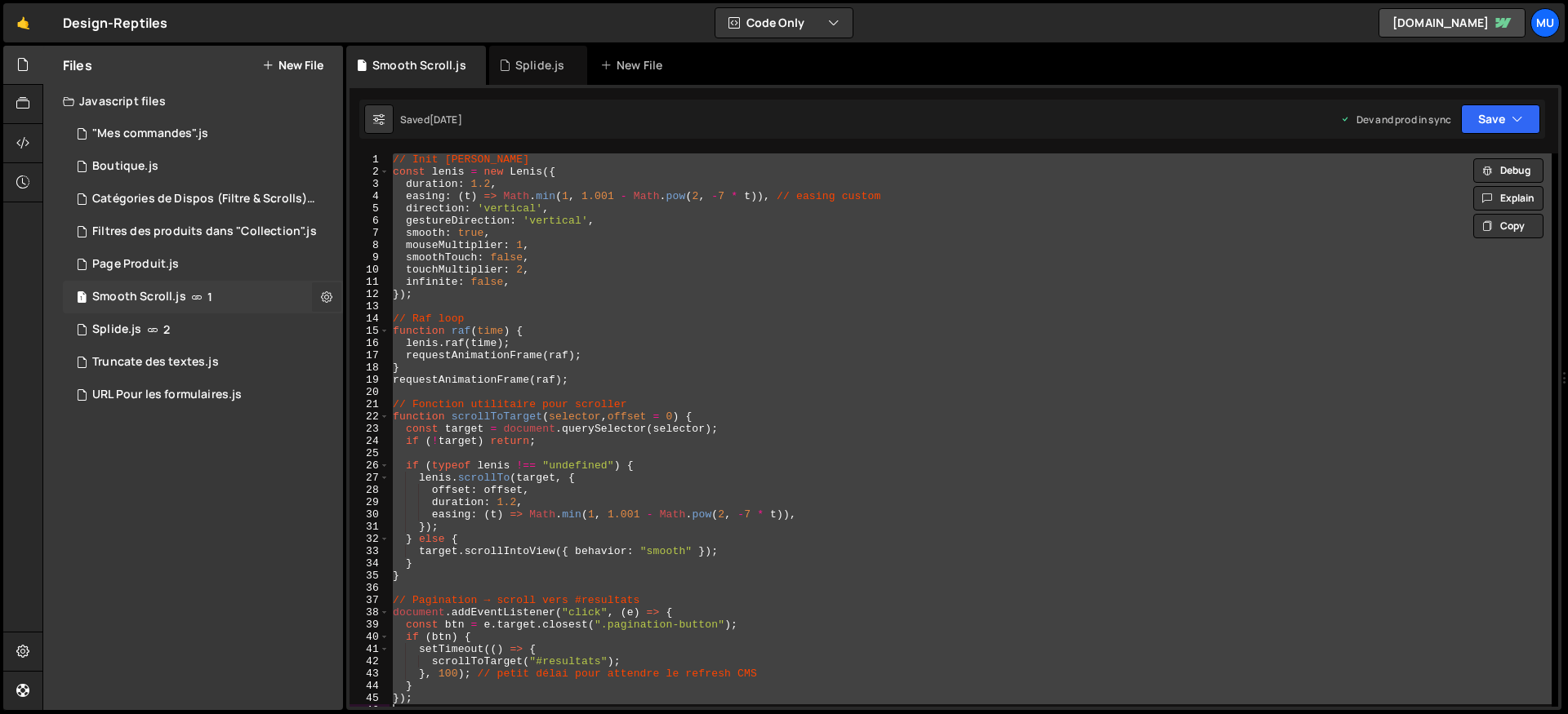
click at [326, 292] on icon at bounding box center [326, 296] width 11 height 15
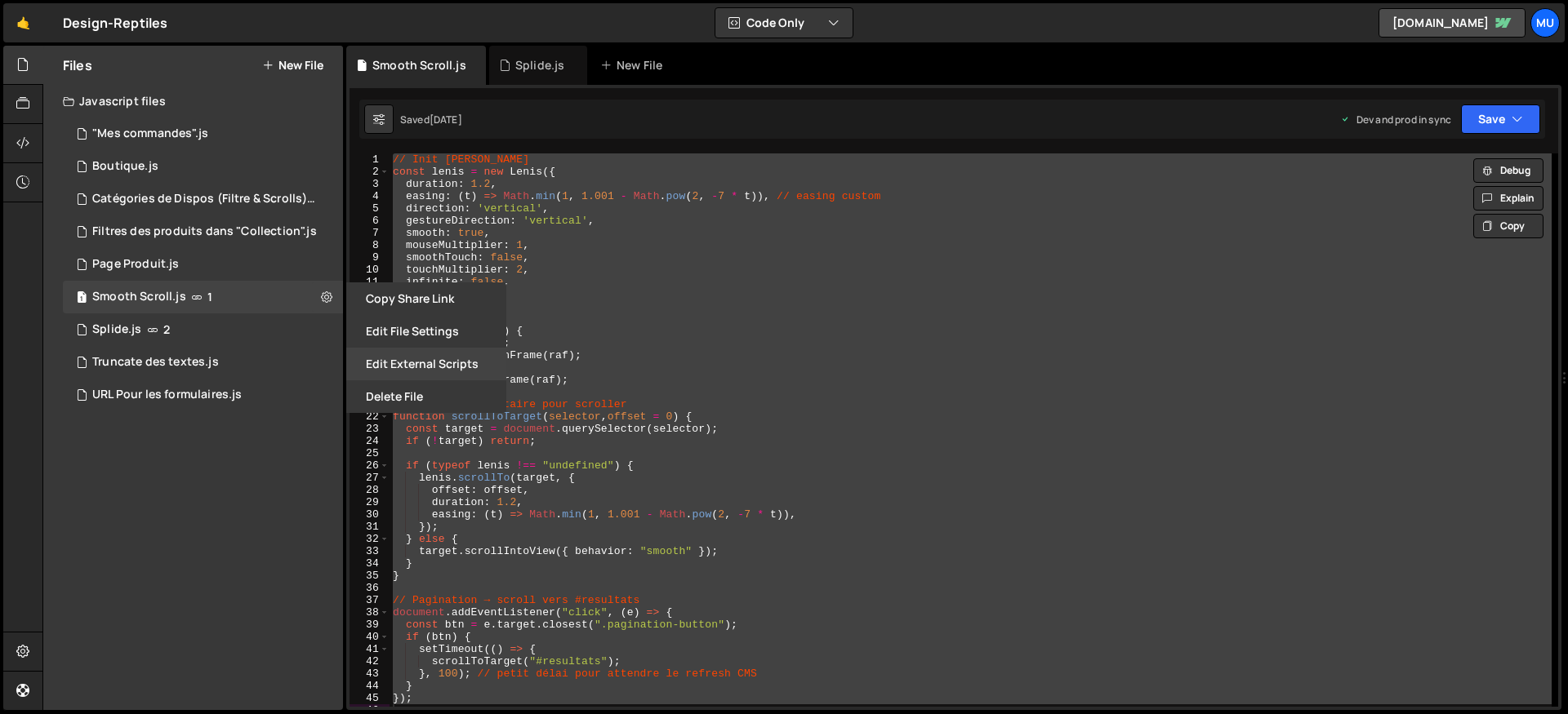
click at [374, 366] on button "Edit External Scripts" at bounding box center [426, 364] width 160 height 33
